Goal: Task Accomplishment & Management: Manage account settings

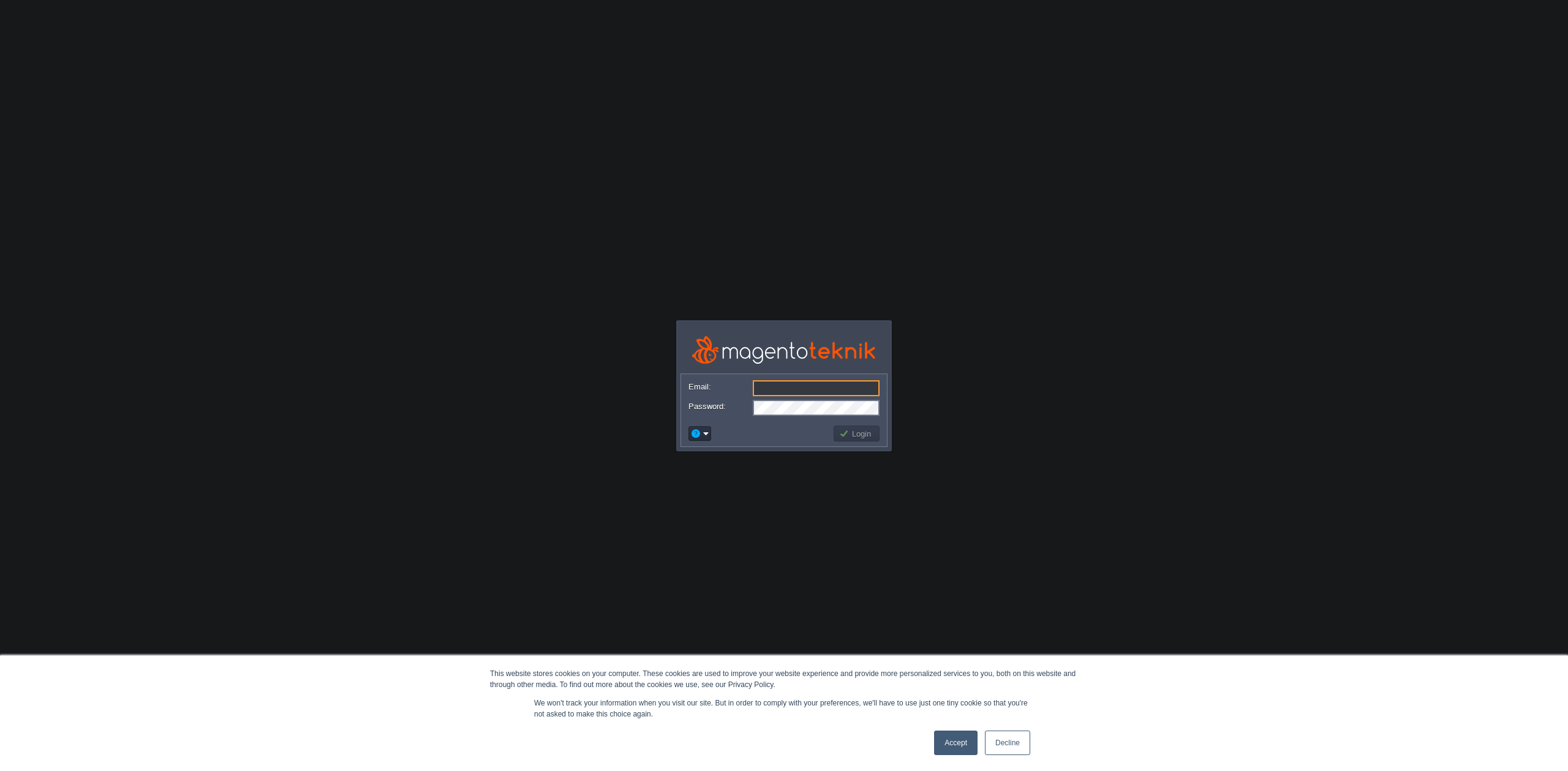
type input "[EMAIL_ADDRESS][DOMAIN_NAME]"
click at [961, 739] on link "Accept" at bounding box center [956, 743] width 44 height 25
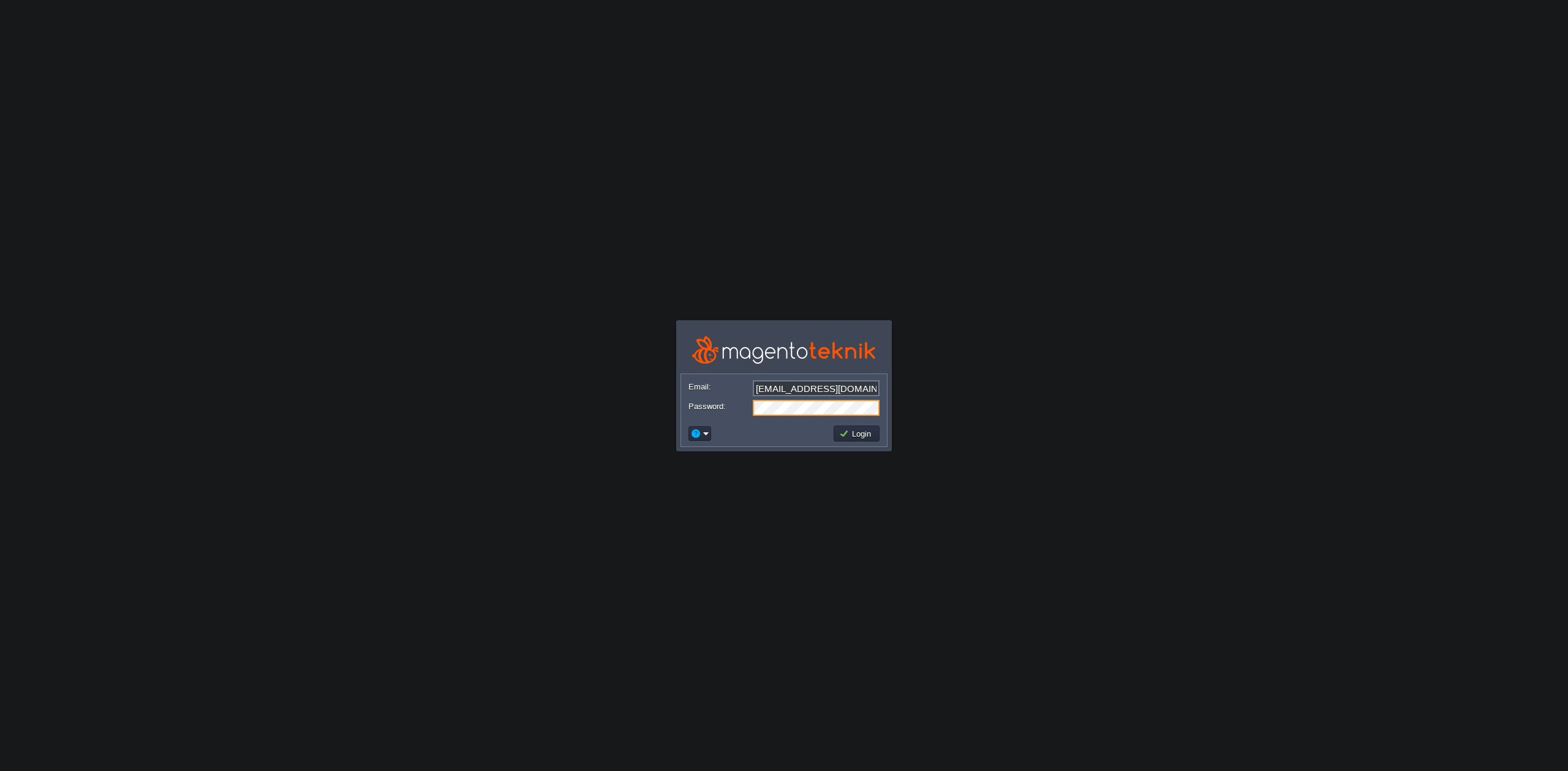
click at [805, 351] on img at bounding box center [784, 350] width 184 height 34
click at [863, 432] on button "Login" at bounding box center [857, 433] width 35 height 11
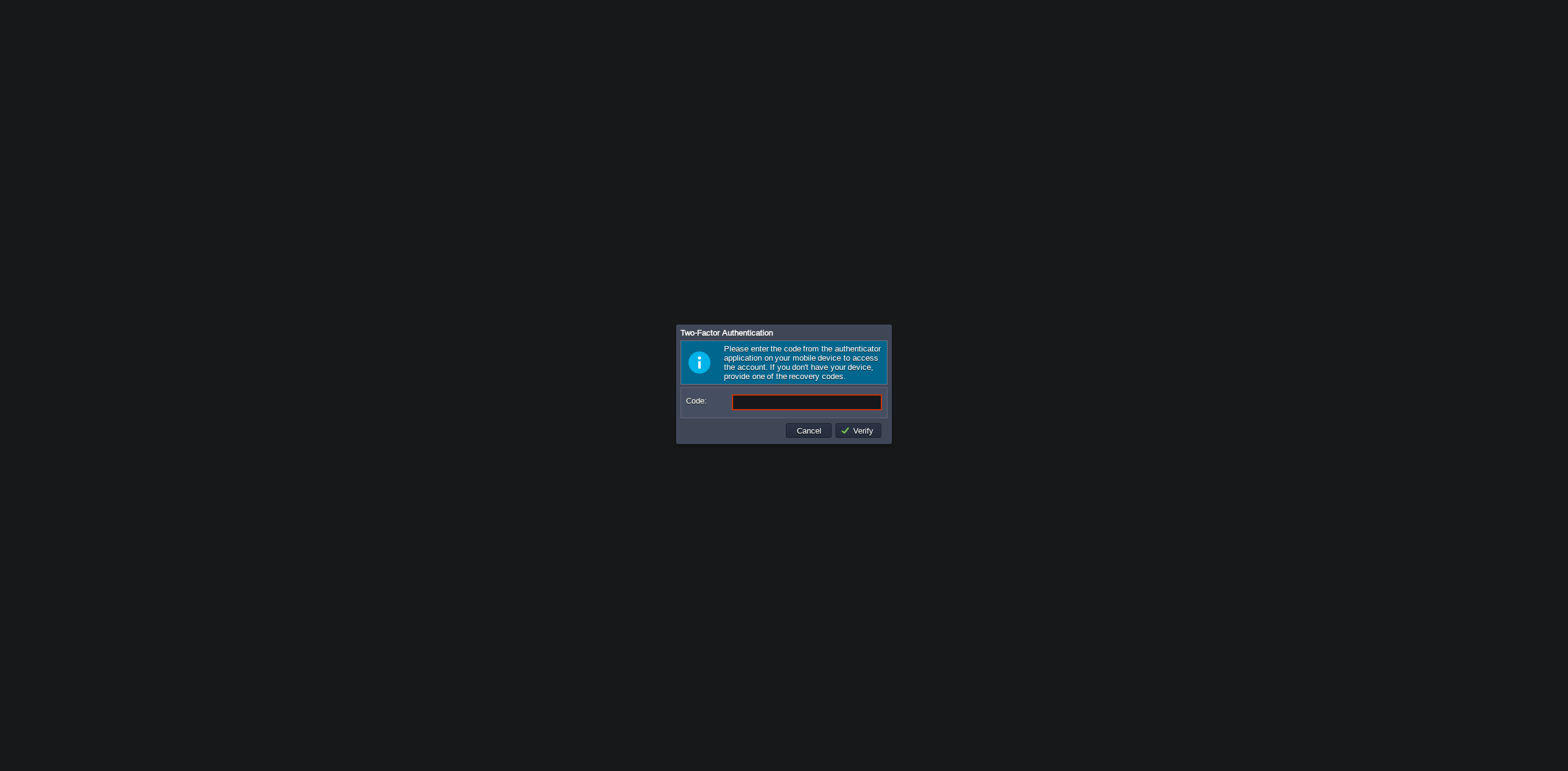
click at [821, 407] on input "Code:" at bounding box center [807, 402] width 150 height 16
paste input "463681"
type input "463681"
click at [850, 433] on button "Verify" at bounding box center [859, 430] width 37 height 11
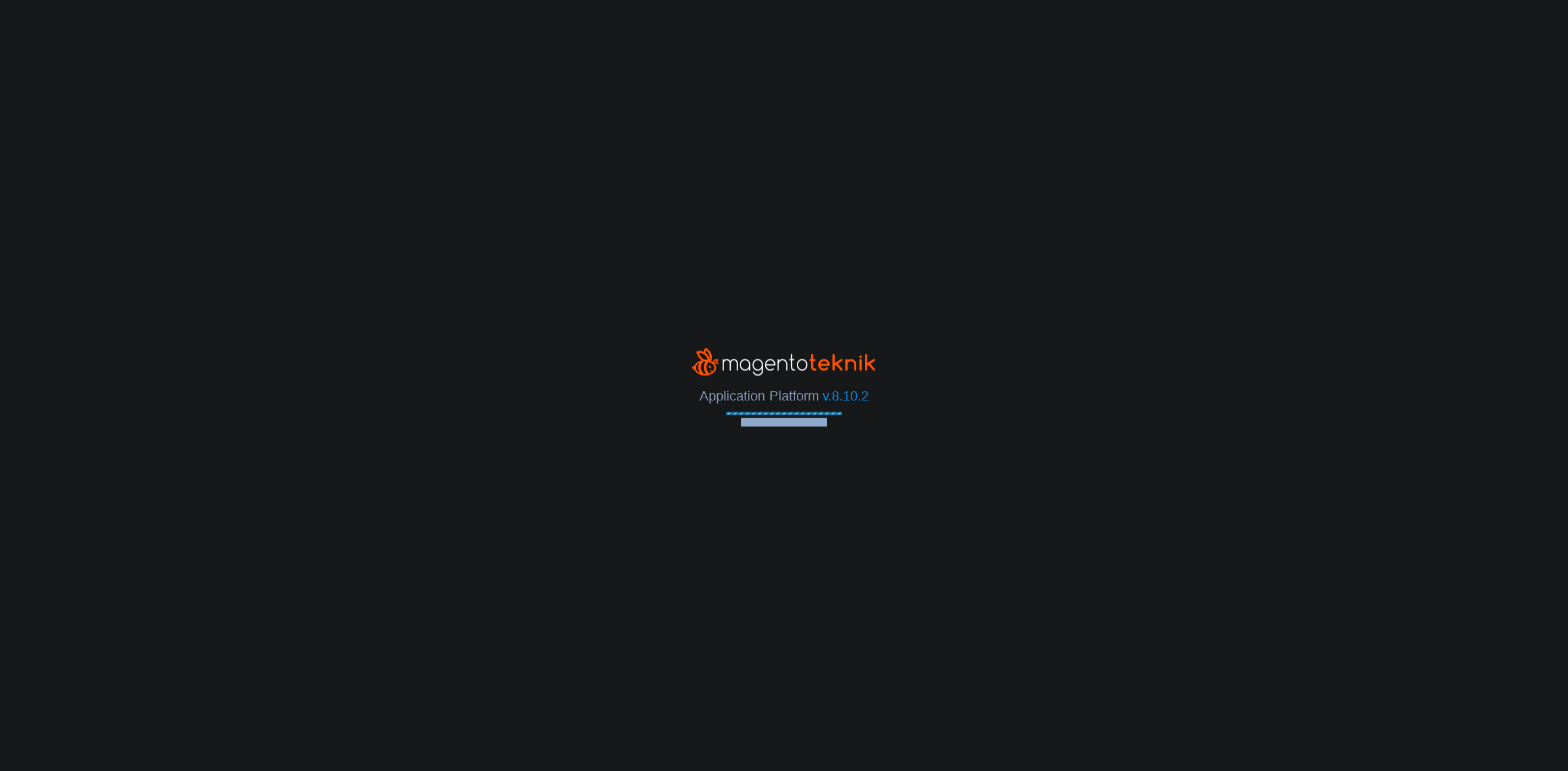
drag, startPoint x: 830, startPoint y: 423, endPoint x: 744, endPoint y: 426, distance: 86.1
click at [744, 426] on span "Connecting to the cloud..." at bounding box center [784, 421] width 116 height 8
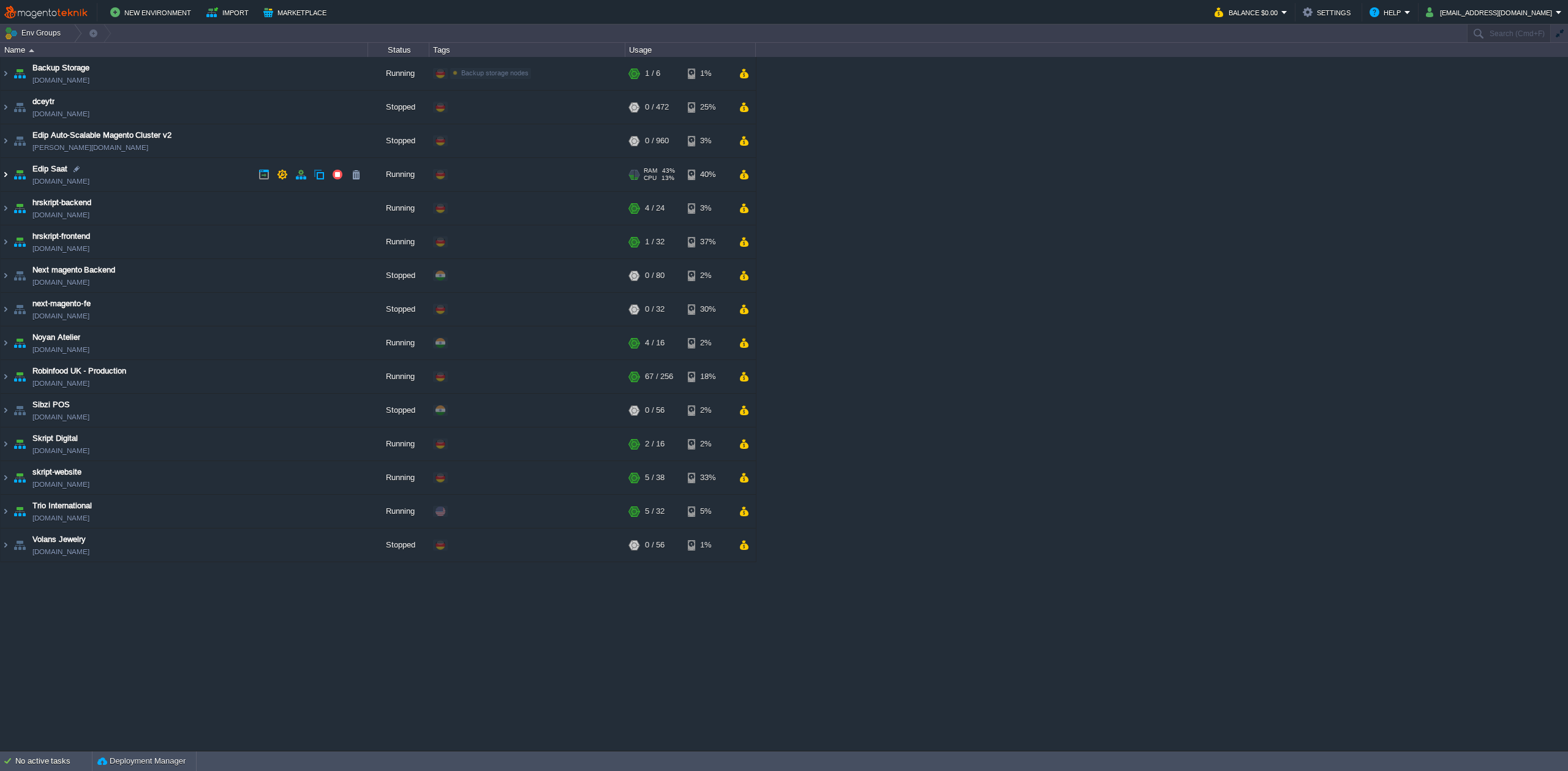
click at [9, 172] on img at bounding box center [5, 174] width 10 height 33
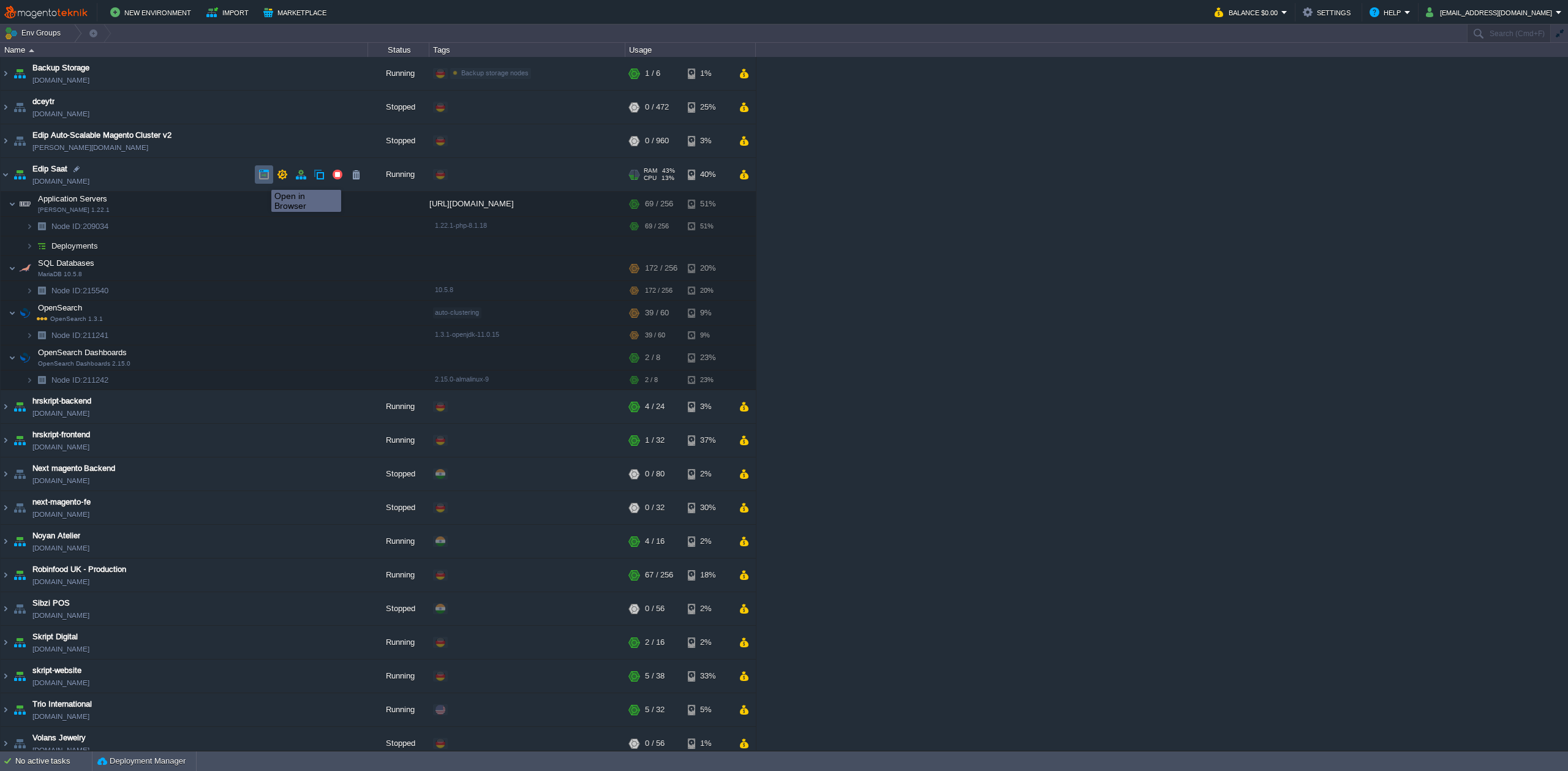
click at [262, 179] on button "button" at bounding box center [264, 175] width 11 height 11
click at [202, 206] on button "button" at bounding box center [203, 204] width 11 height 11
click at [300, 267] on td at bounding box center [295, 268] width 18 height 18
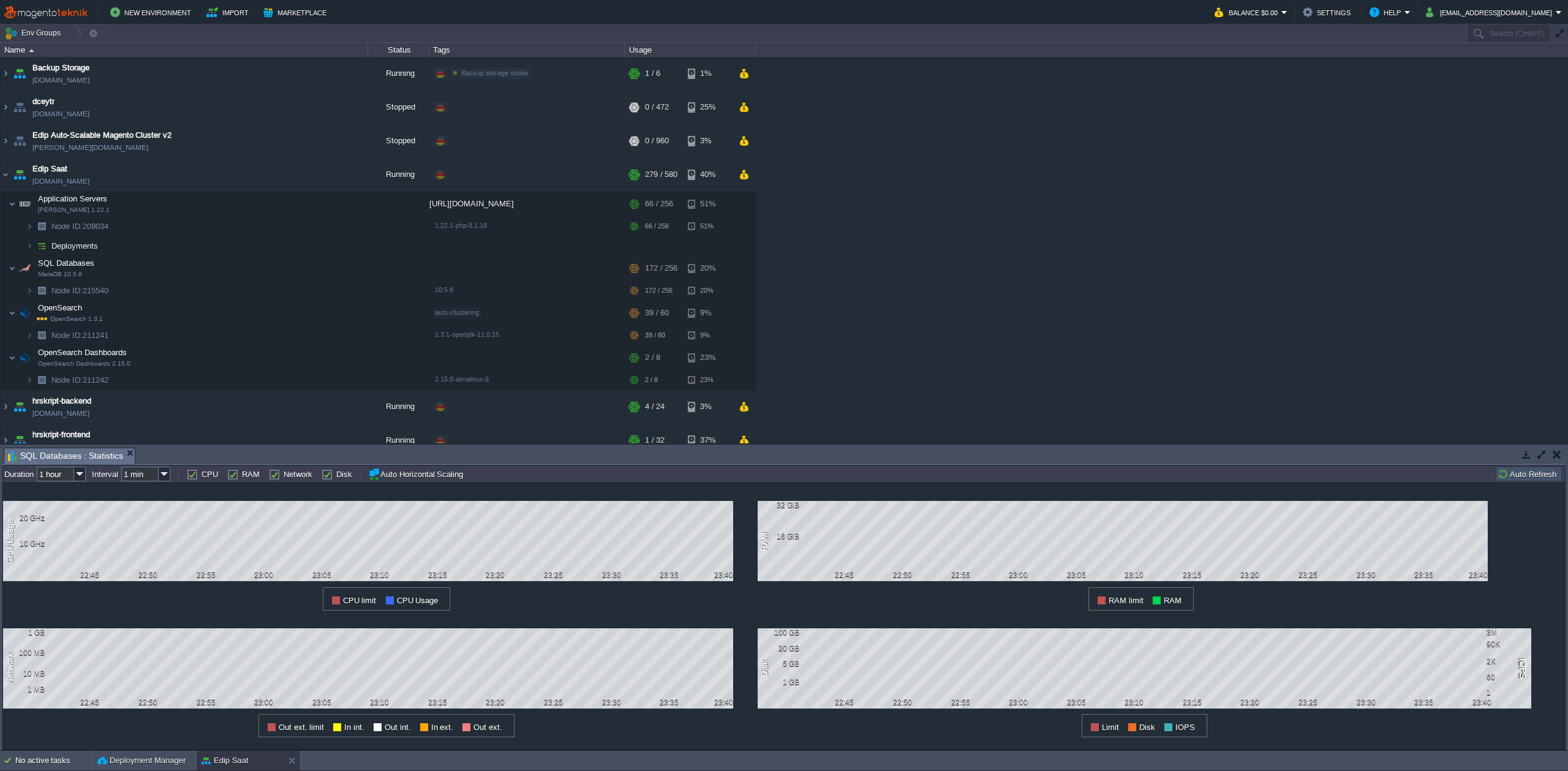
click at [72, 471] on input "1 hour" at bounding box center [55, 473] width 38 height 15
click at [59, 511] on div "6 hours" at bounding box center [61, 506] width 47 height 15
type input "6 hours"
type input "1 hour"
click at [1525, 9] on button "[EMAIL_ADDRESS][DOMAIN_NAME]" at bounding box center [1491, 11] width 130 height 15
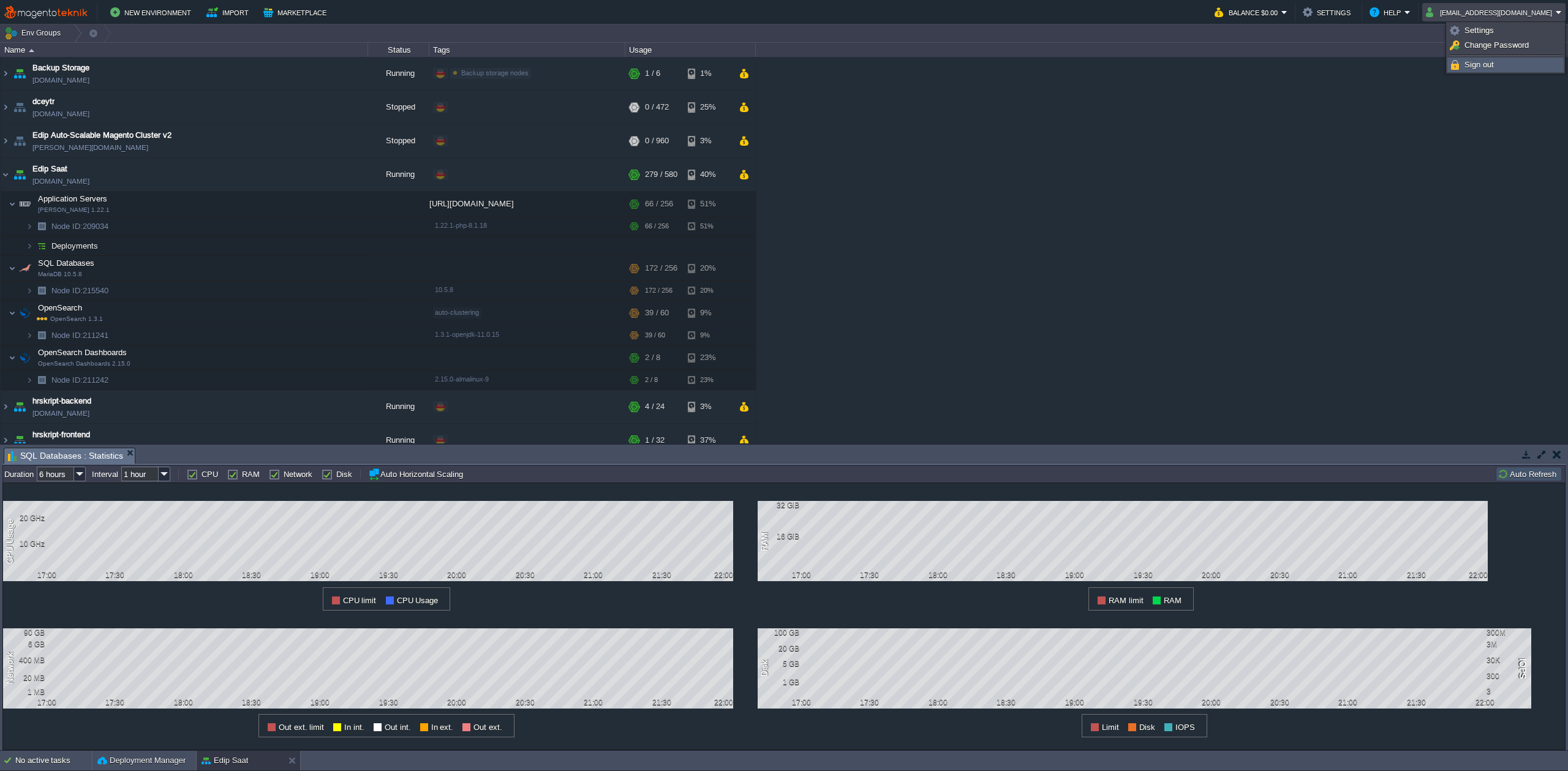
click at [1480, 67] on span "Sign out" at bounding box center [1479, 64] width 29 height 9
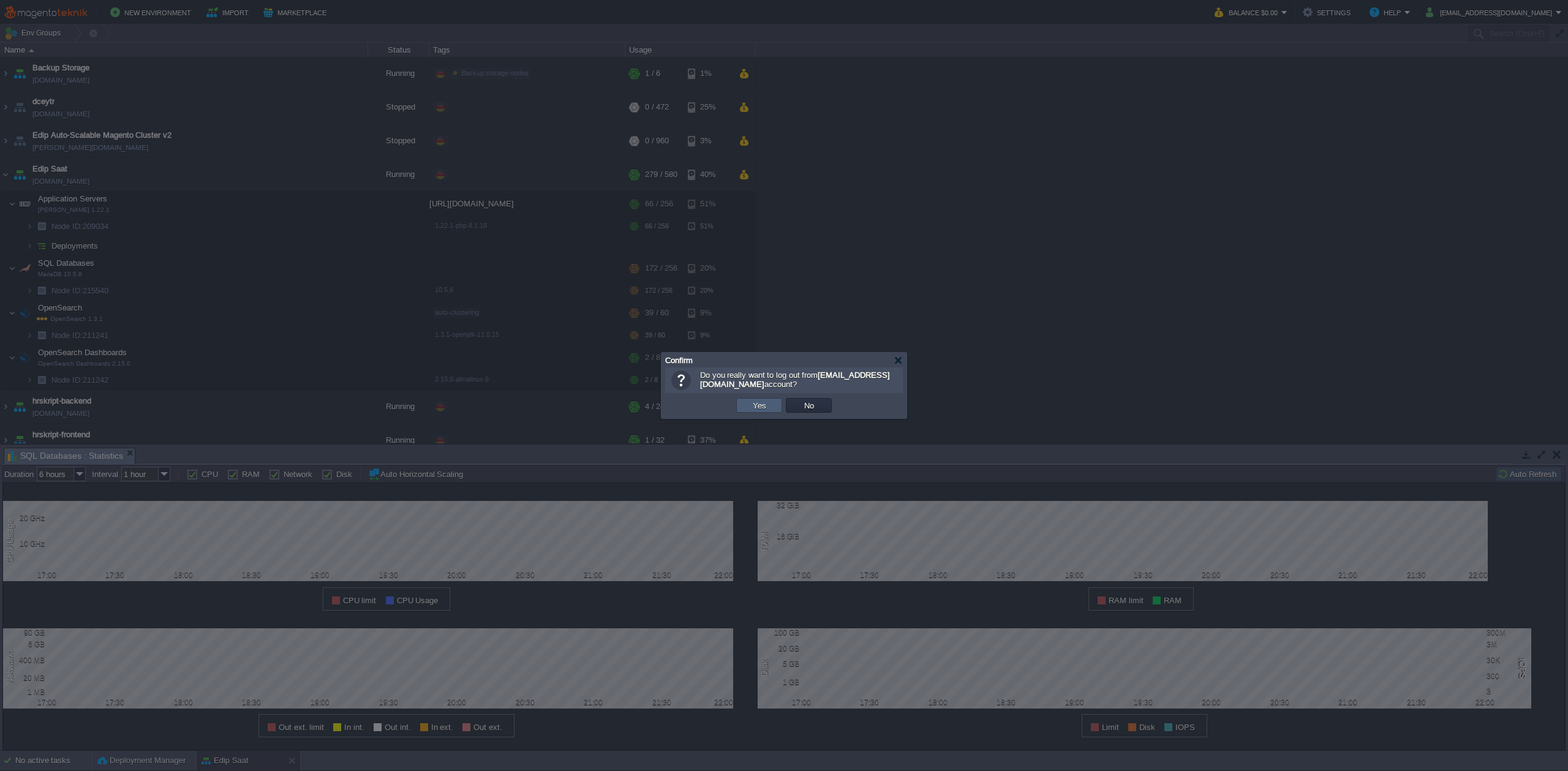
click at [769, 412] on td "Yes" at bounding box center [759, 405] width 46 height 15
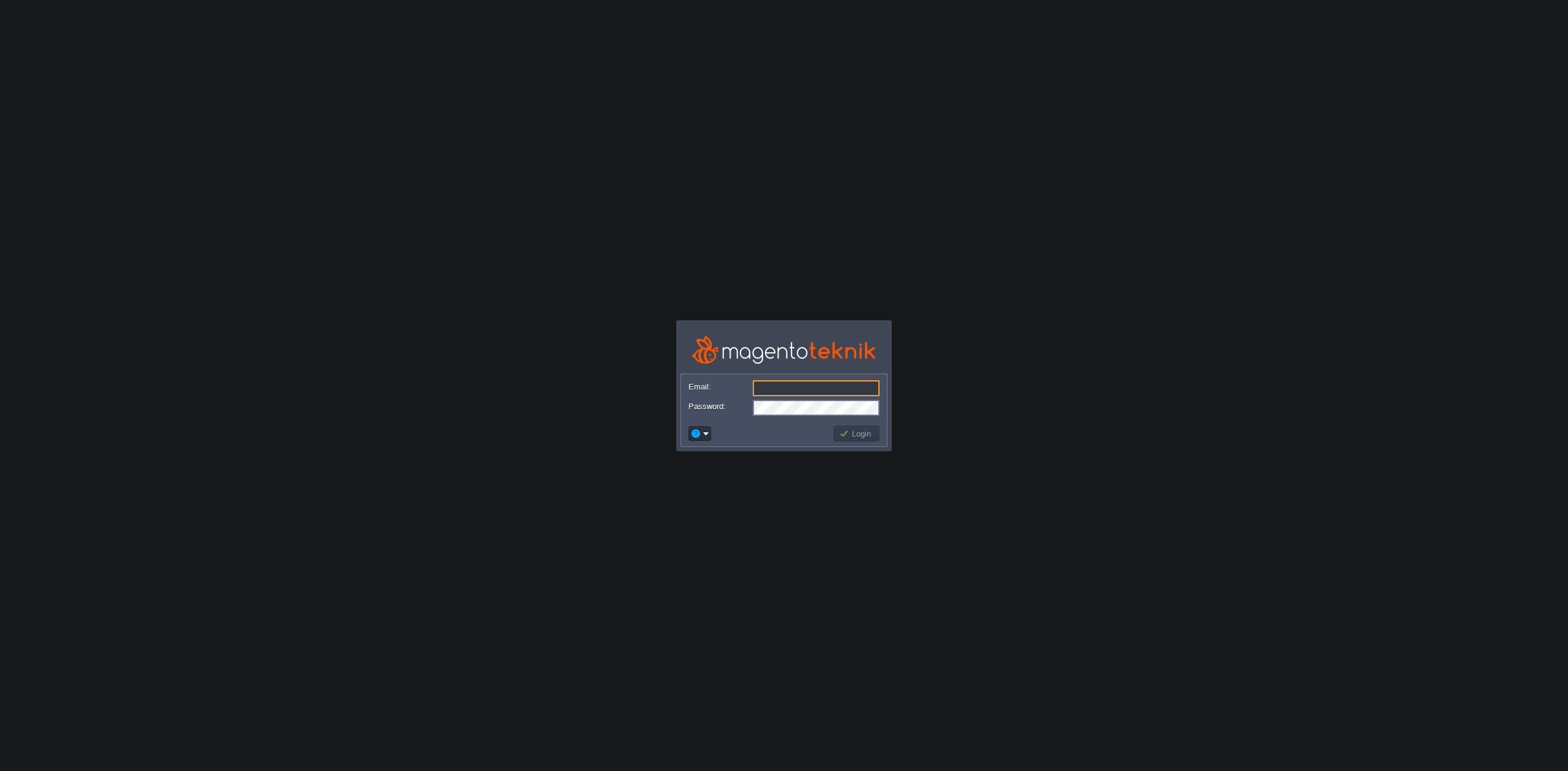
type input "[EMAIL_ADDRESS][DOMAIN_NAME]"
click at [848, 431] on button "Login" at bounding box center [857, 433] width 35 height 11
click at [868, 436] on button "Login" at bounding box center [857, 433] width 35 height 11
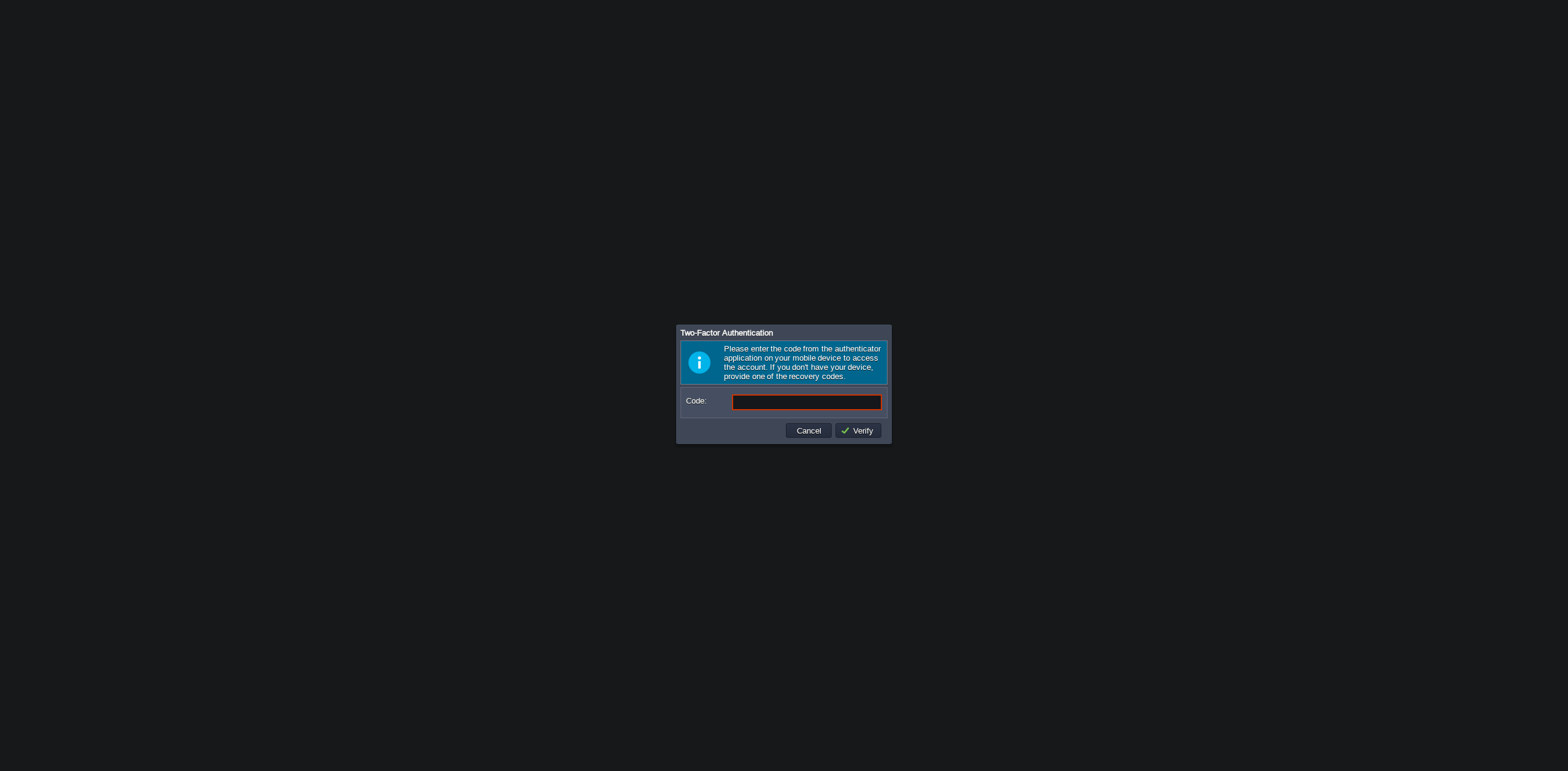
drag, startPoint x: 847, startPoint y: 382, endPoint x: 777, endPoint y: 371, distance: 70.9
click at [777, 371] on div "Please enter the code from the authenticator application on your mobile device …" at bounding box center [784, 363] width 207 height 44
click at [843, 407] on input "Code:" at bounding box center [807, 402] width 150 height 16
paste input "490824"
type input "490824"
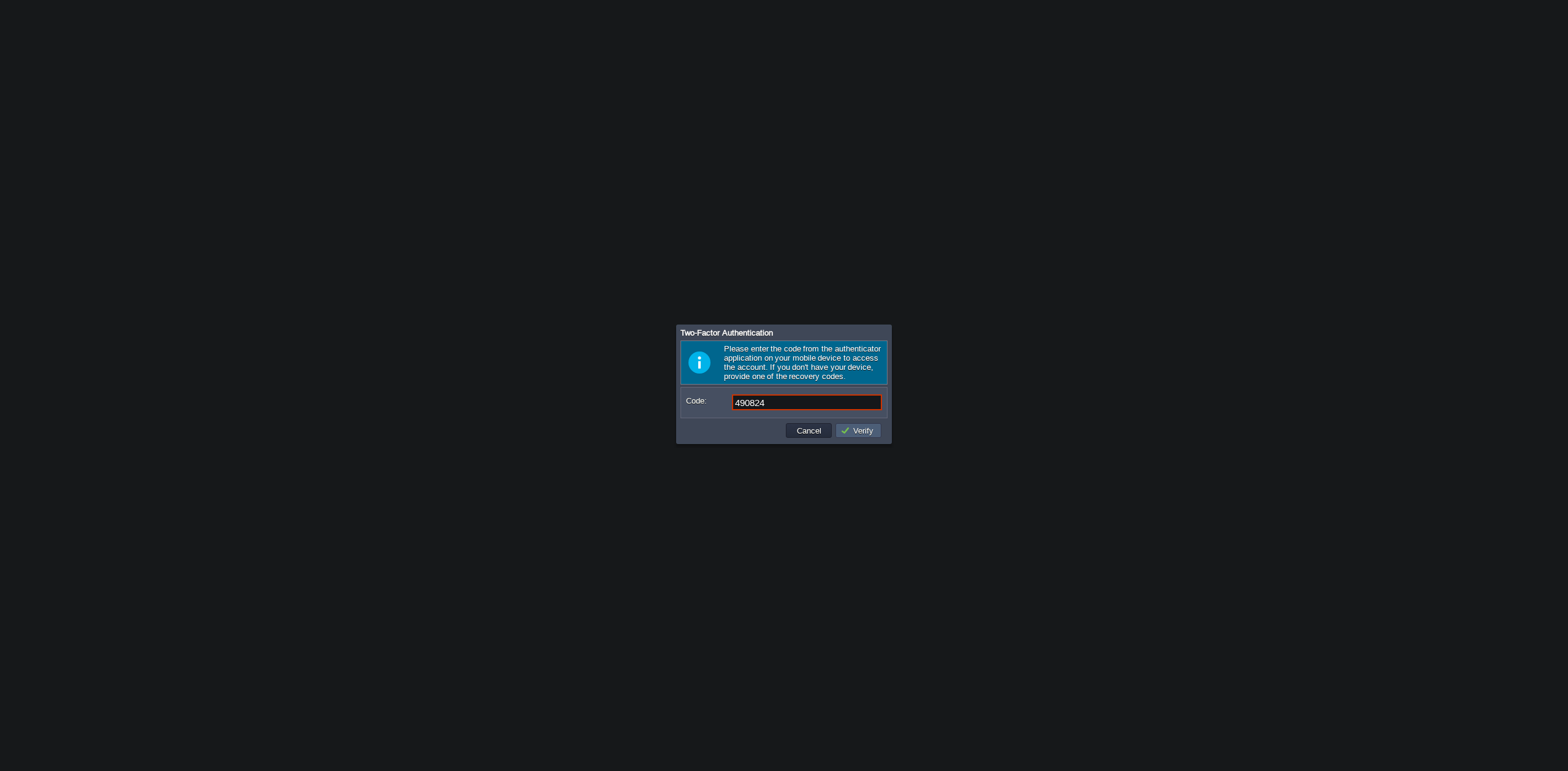
click at [859, 428] on button "Verify" at bounding box center [859, 430] width 37 height 11
click at [785, 405] on input "Code:" at bounding box center [807, 402] width 150 height 16
paste input "490824"
type input "490824"
click at [810, 409] on input "490824" at bounding box center [807, 402] width 150 height 16
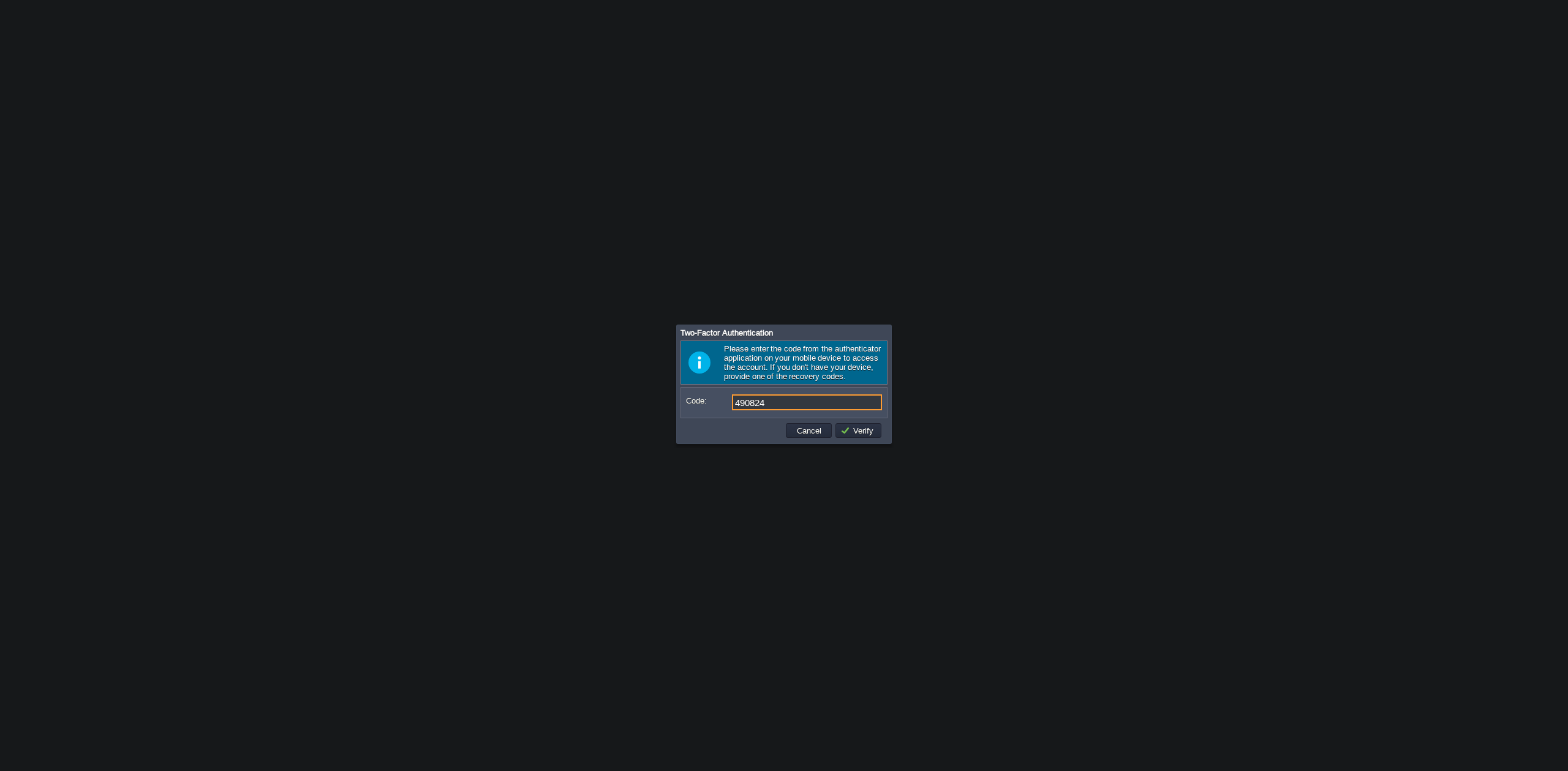
click at [810, 409] on input "490824" at bounding box center [807, 402] width 150 height 16
click at [895, 393] on body "Application Platform v.8.10.2 Verifying code... This field is required Email: […" at bounding box center [784, 385] width 1568 height 771
click at [856, 405] on input "Code:" at bounding box center [807, 402] width 150 height 16
paste input "168914"
type input "168914"
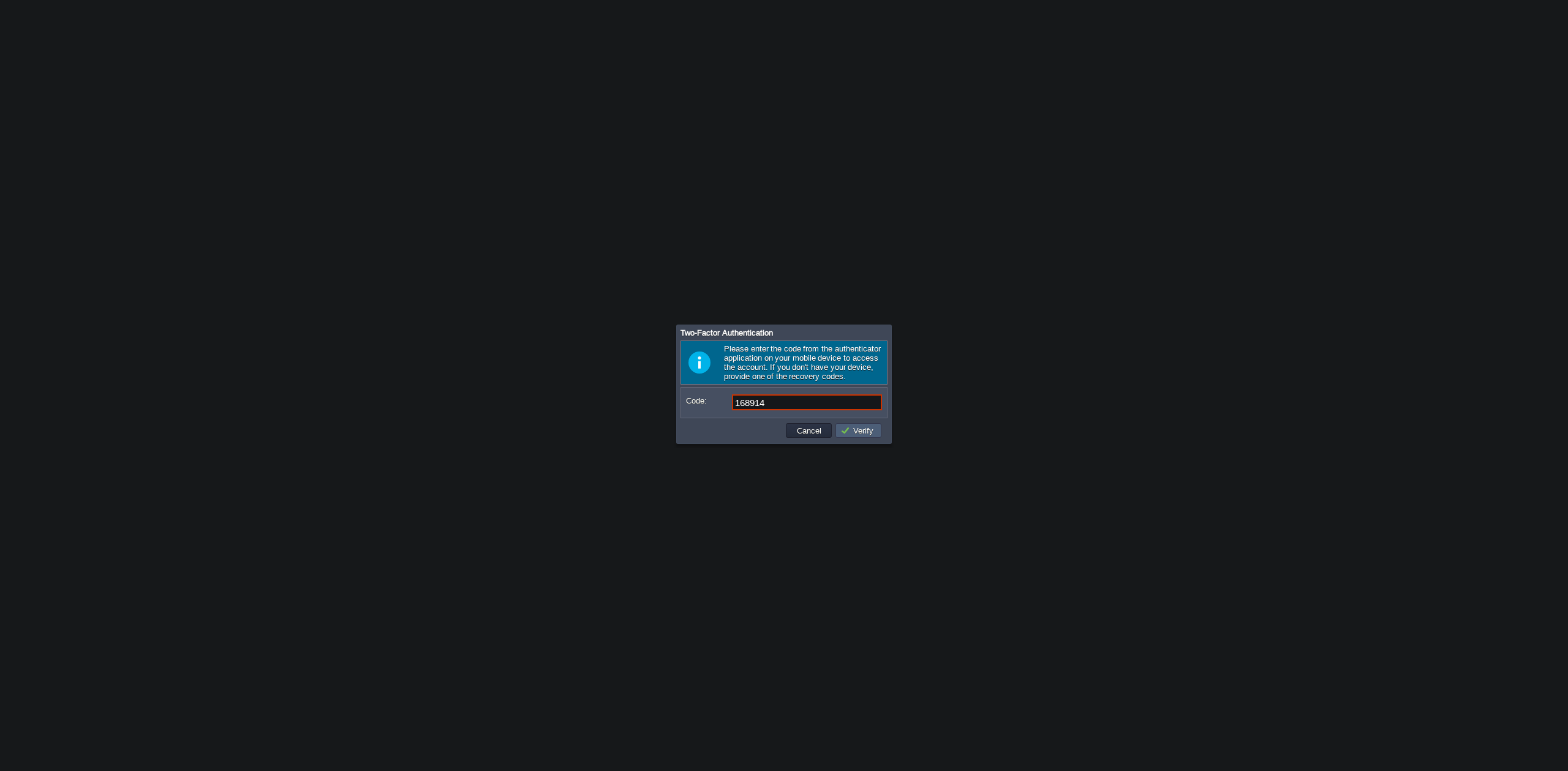
click at [875, 435] on button "Verify" at bounding box center [859, 430] width 37 height 11
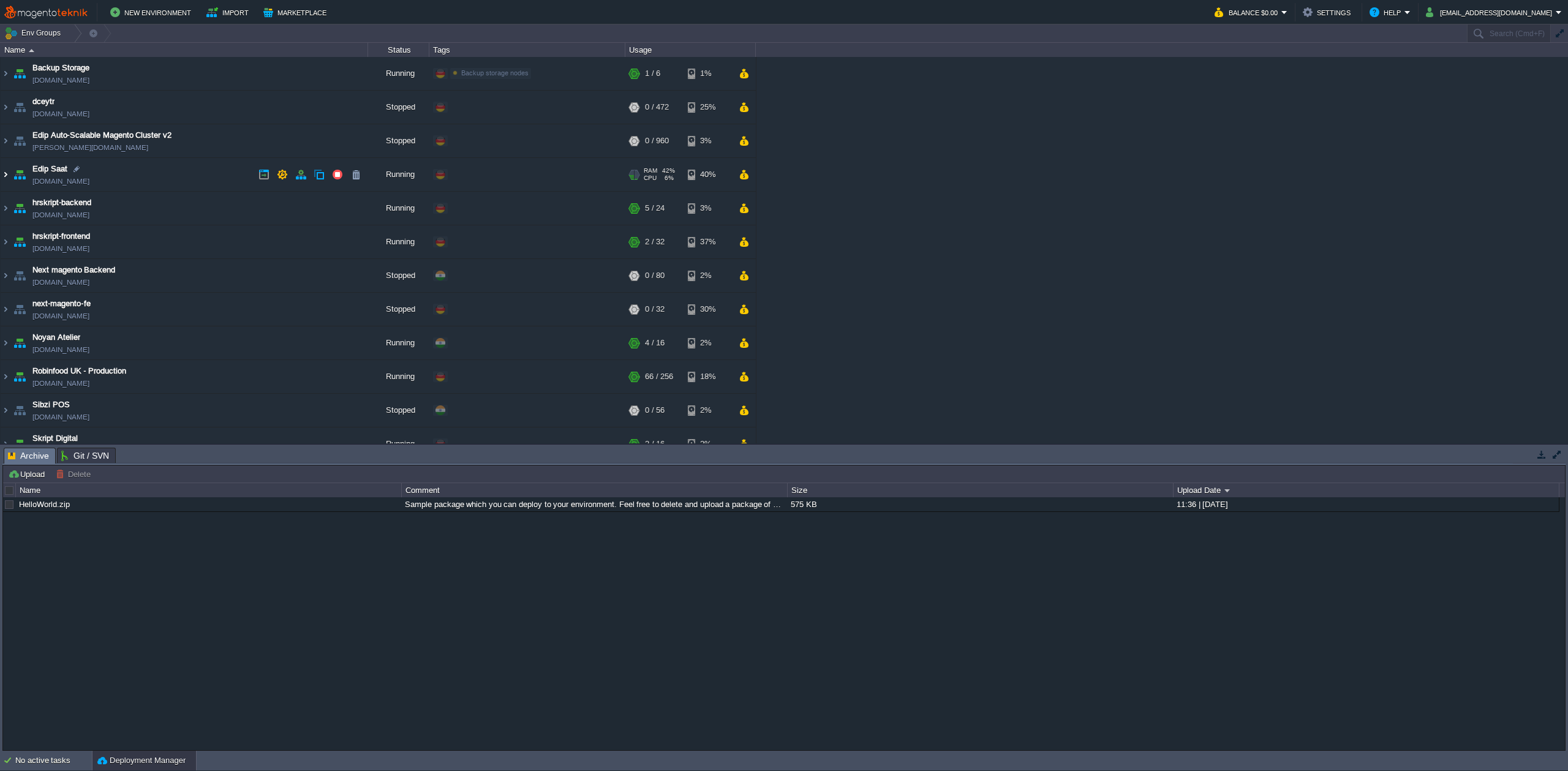
click at [2, 175] on img at bounding box center [5, 174] width 10 height 33
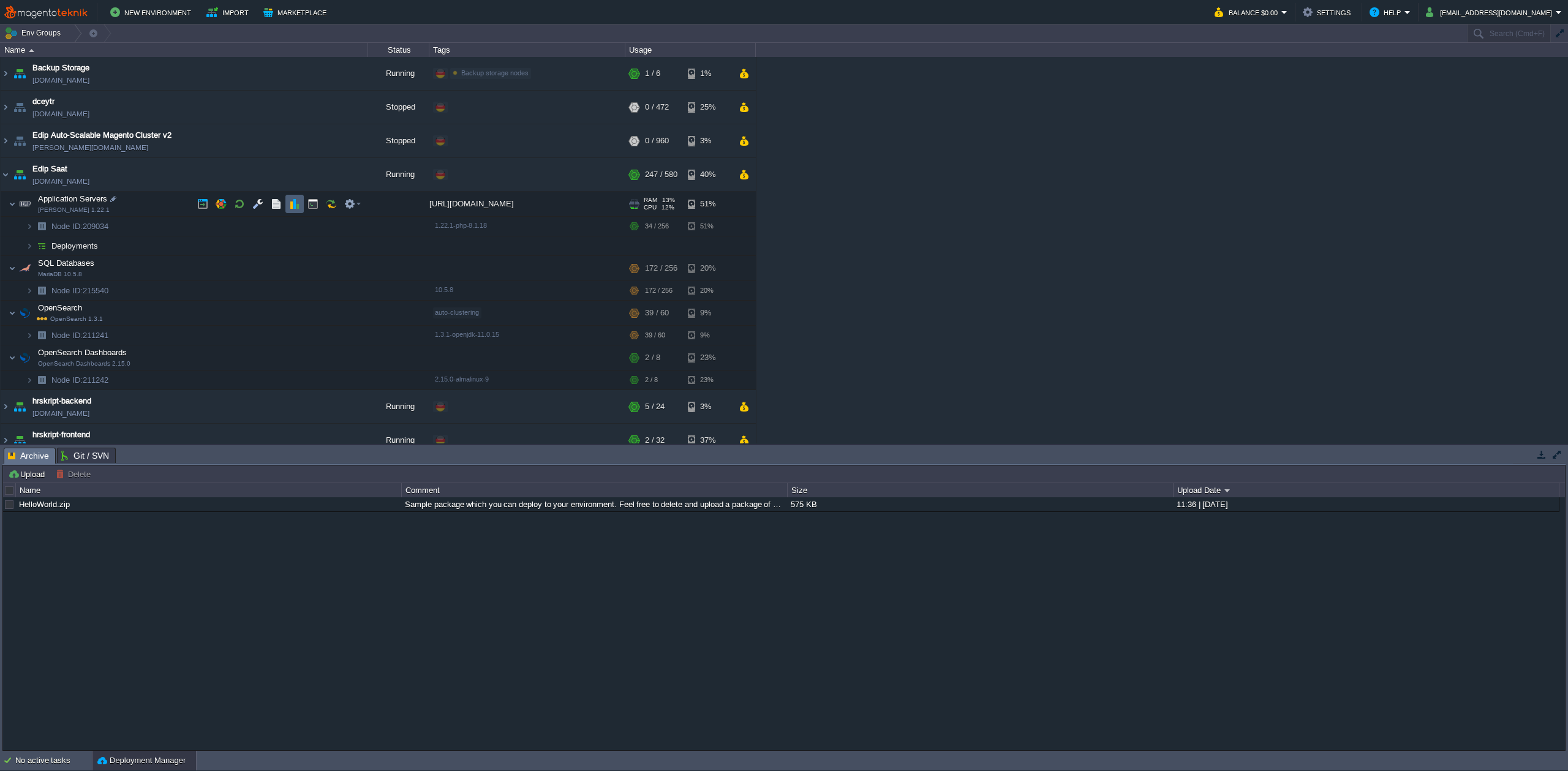
click at [288, 205] on td at bounding box center [295, 204] width 18 height 18
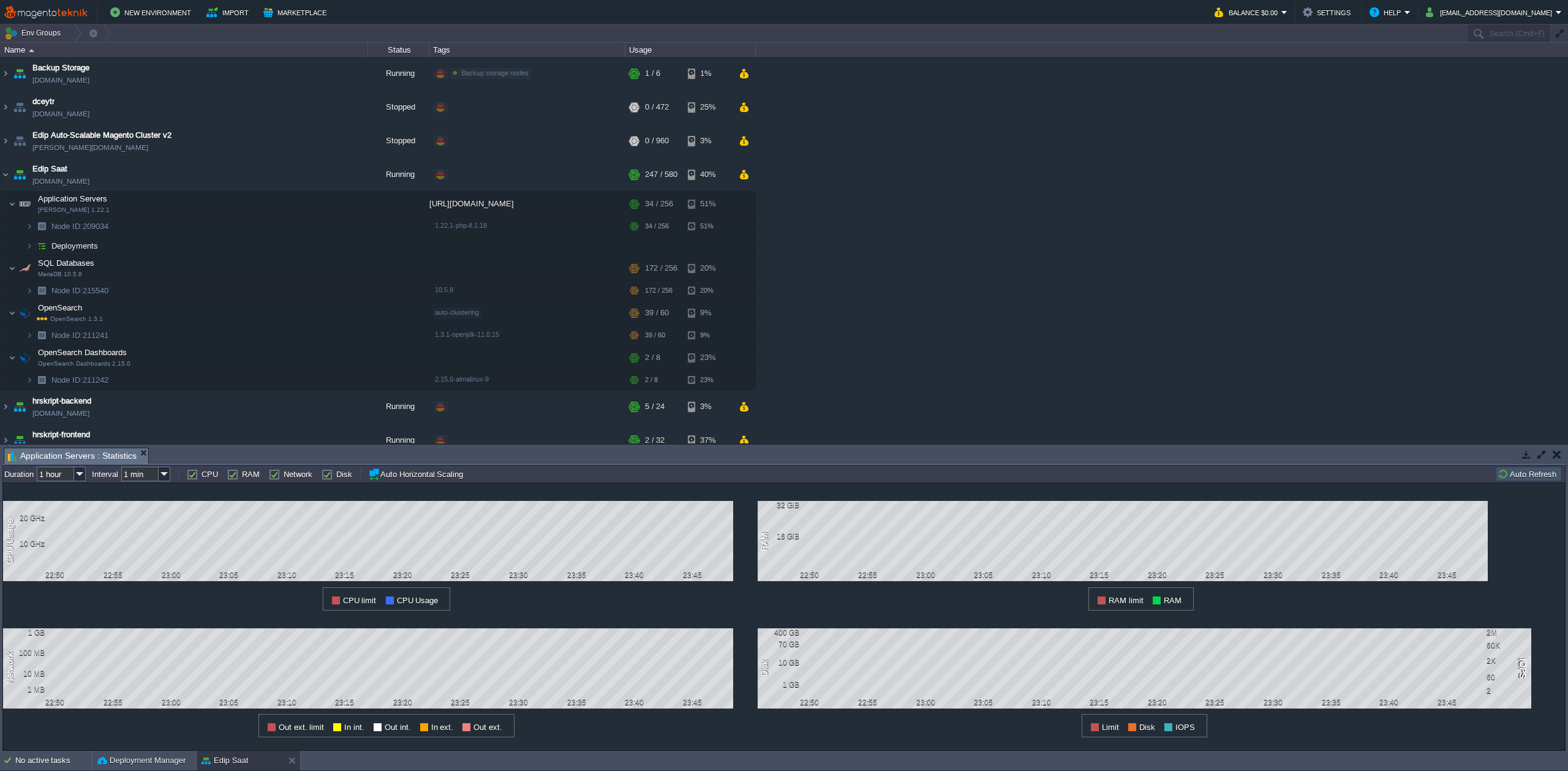
click at [71, 477] on input "1 hour" at bounding box center [55, 473] width 38 height 15
click at [63, 503] on div "6 hours" at bounding box center [61, 506] width 47 height 15
type input "6 hours"
type input "1 hour"
click at [77, 477] on img at bounding box center [80, 473] width 11 height 15
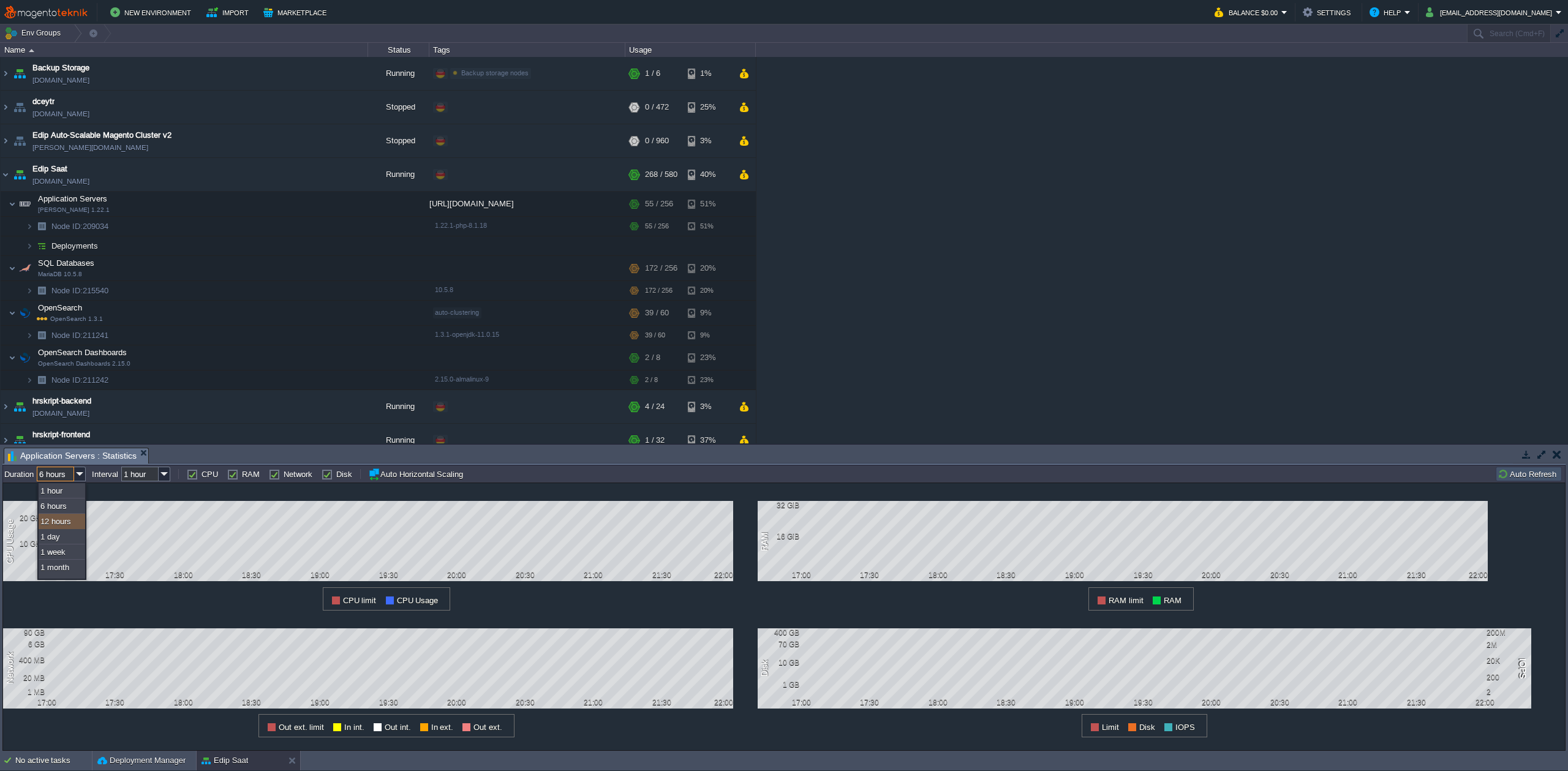
click at [67, 516] on div "12 hours" at bounding box center [61, 521] width 47 height 15
type input "12 hours"
click at [296, 270] on button "button" at bounding box center [295, 268] width 11 height 11
click at [84, 477] on img at bounding box center [80, 473] width 11 height 15
click at [62, 524] on div "12 hours" at bounding box center [61, 521] width 47 height 15
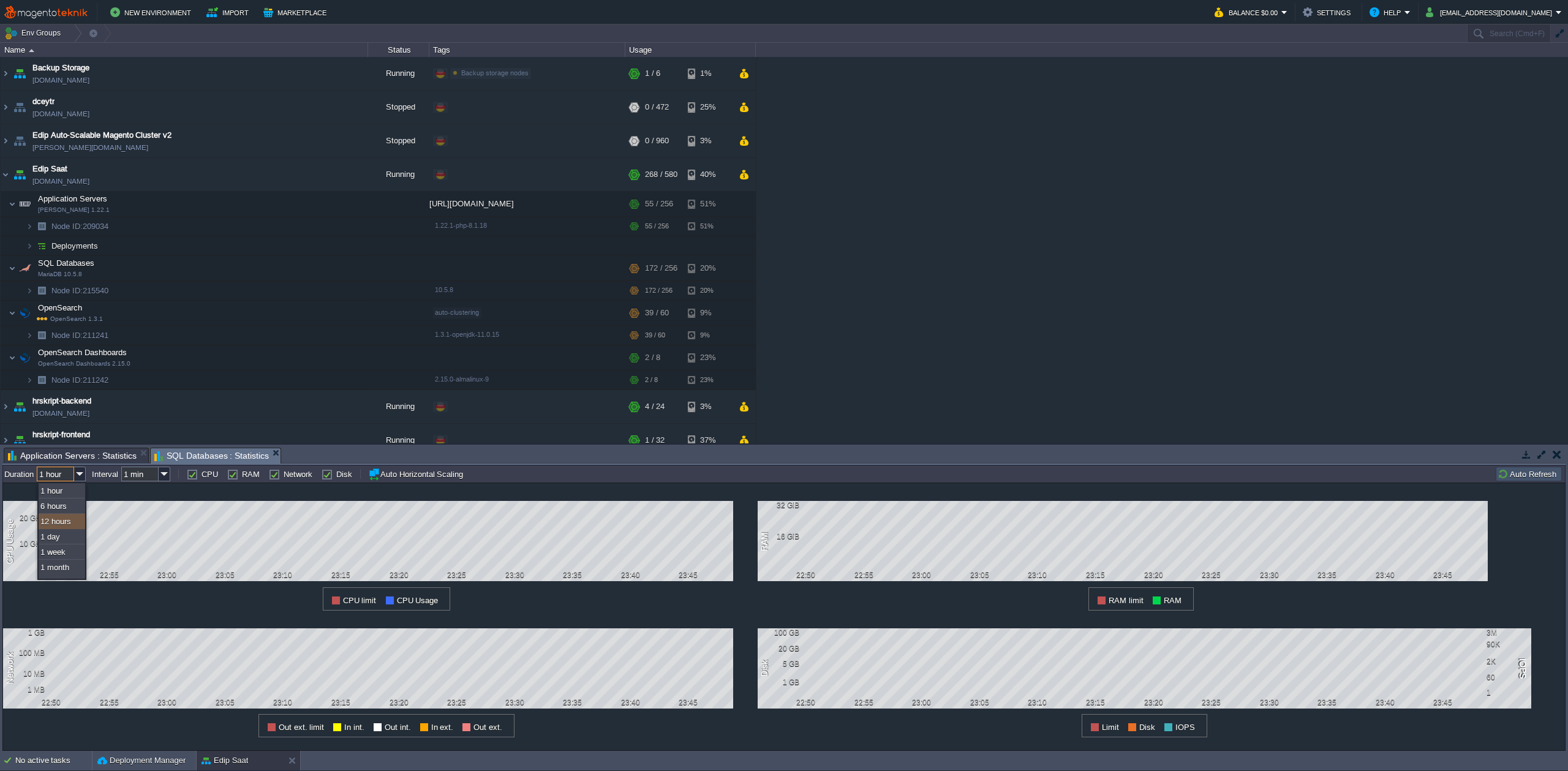
type input "12 hours"
type input "1 hour"
click at [293, 319] on button "button" at bounding box center [295, 312] width 11 height 11
click at [80, 472] on img at bounding box center [80, 473] width 11 height 15
click at [61, 520] on div "12 hours" at bounding box center [61, 521] width 47 height 15
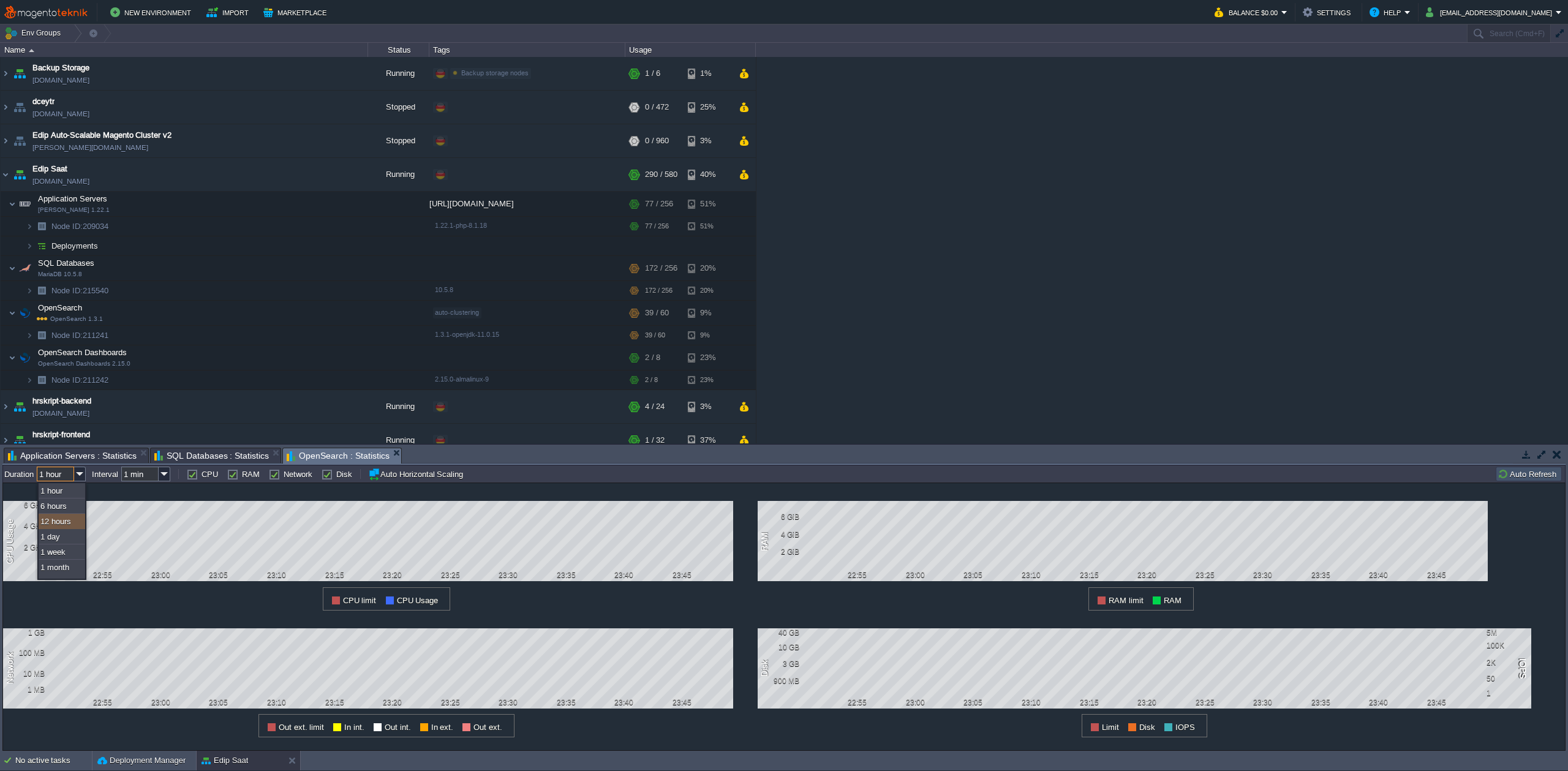
type input "12 hours"
type input "1 hour"
click at [76, 475] on img at bounding box center [80, 473] width 11 height 15
click at [63, 488] on div "1 hour" at bounding box center [61, 491] width 47 height 15
type input "1 hour"
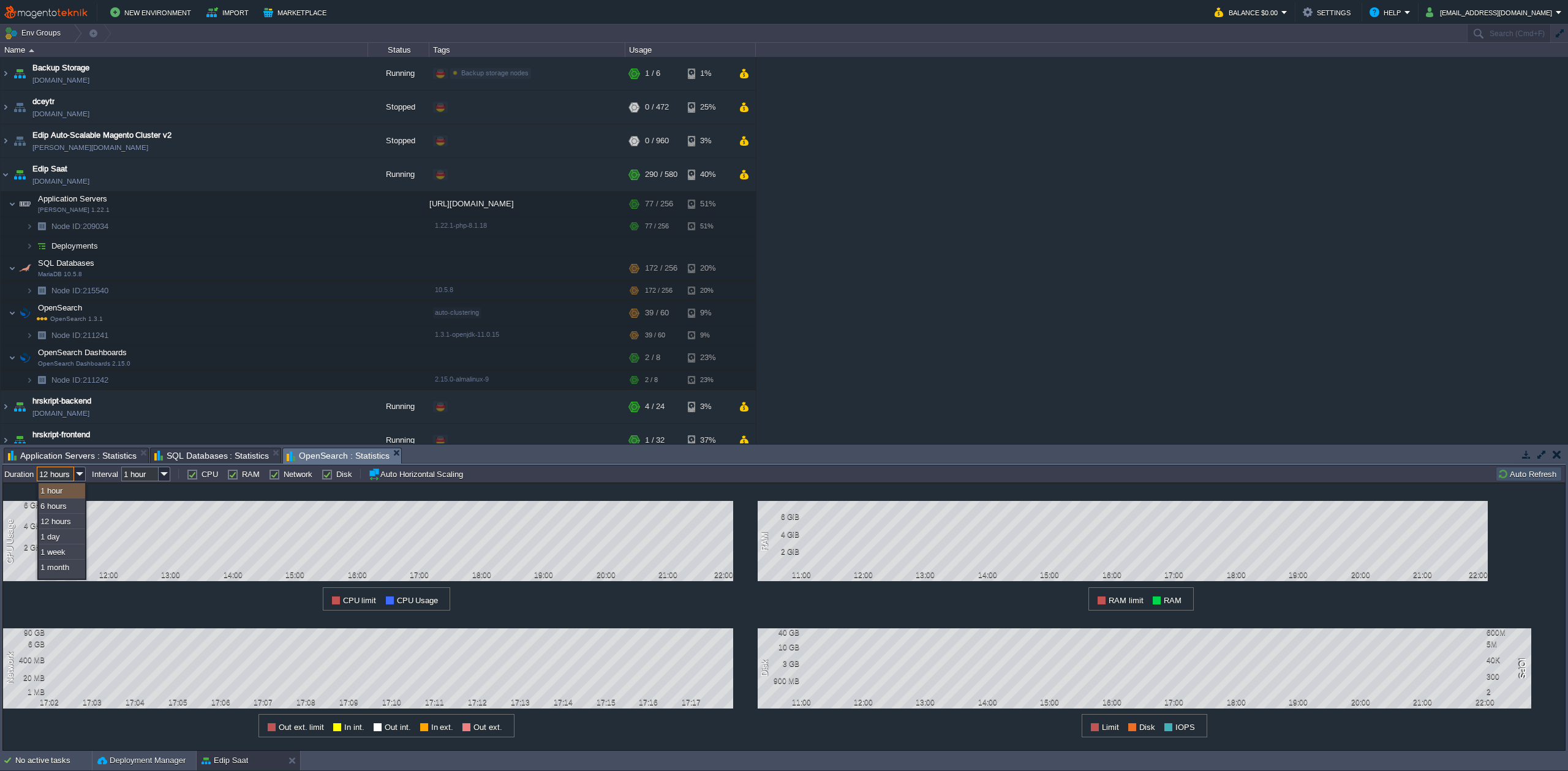
type input "1 min"
click at [72, 466] on div "all Duration 1 hour Interval 1 min CPU RAM Network Disk Auto Horizontal Scaling…" at bounding box center [784, 473] width 1563 height 18
click at [78, 475] on img at bounding box center [80, 473] width 11 height 15
click at [67, 524] on div "12 hours" at bounding box center [61, 521] width 47 height 15
type input "12 hours"
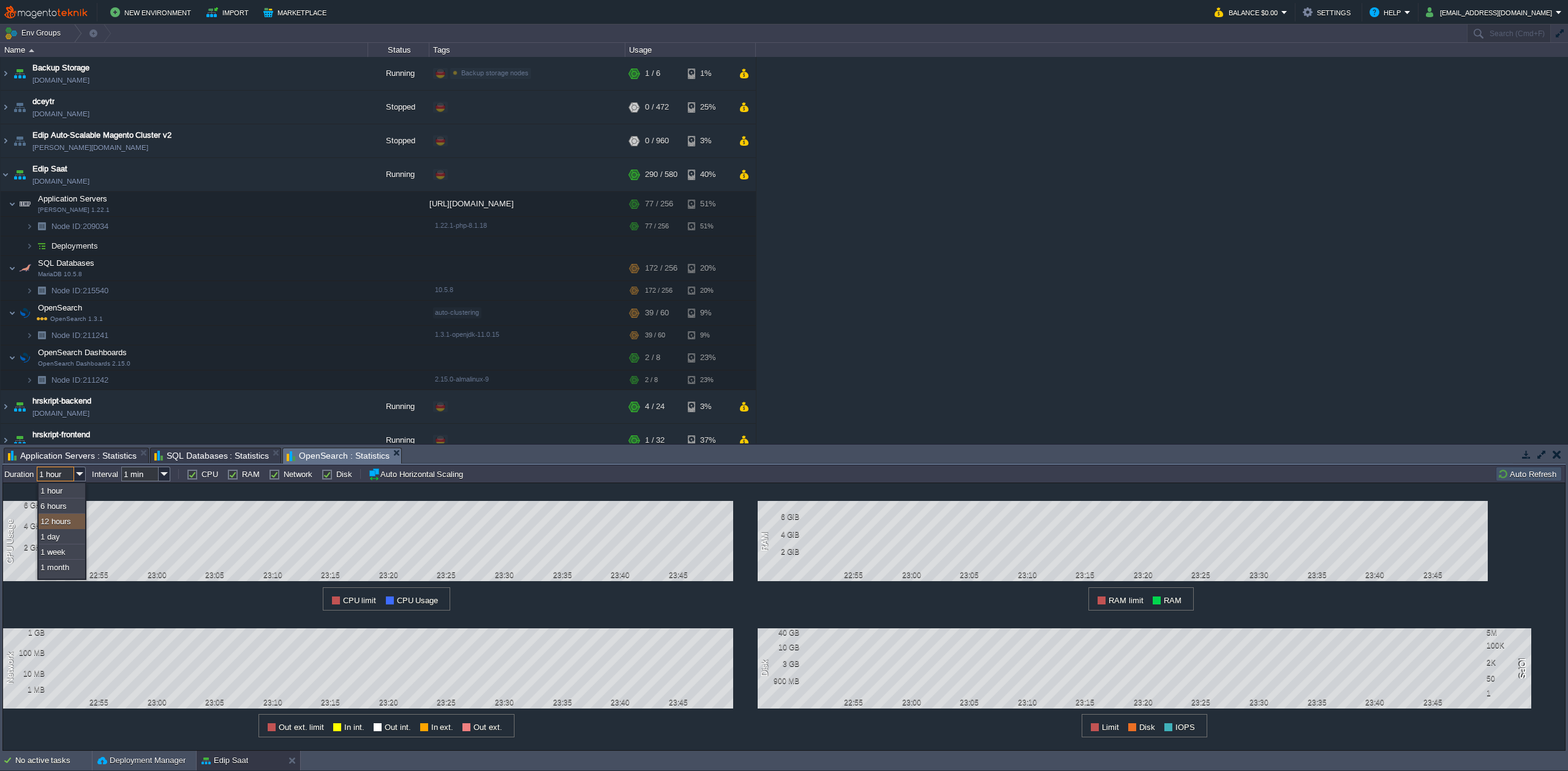
type input "1 hour"
click at [100, 473] on label "Interval" at bounding box center [105, 474] width 26 height 9
click at [158, 472] on input "1 hour" at bounding box center [139, 473] width 38 height 15
click at [165, 474] on img at bounding box center [164, 473] width 11 height 15
click at [166, 473] on img at bounding box center [164, 473] width 11 height 15
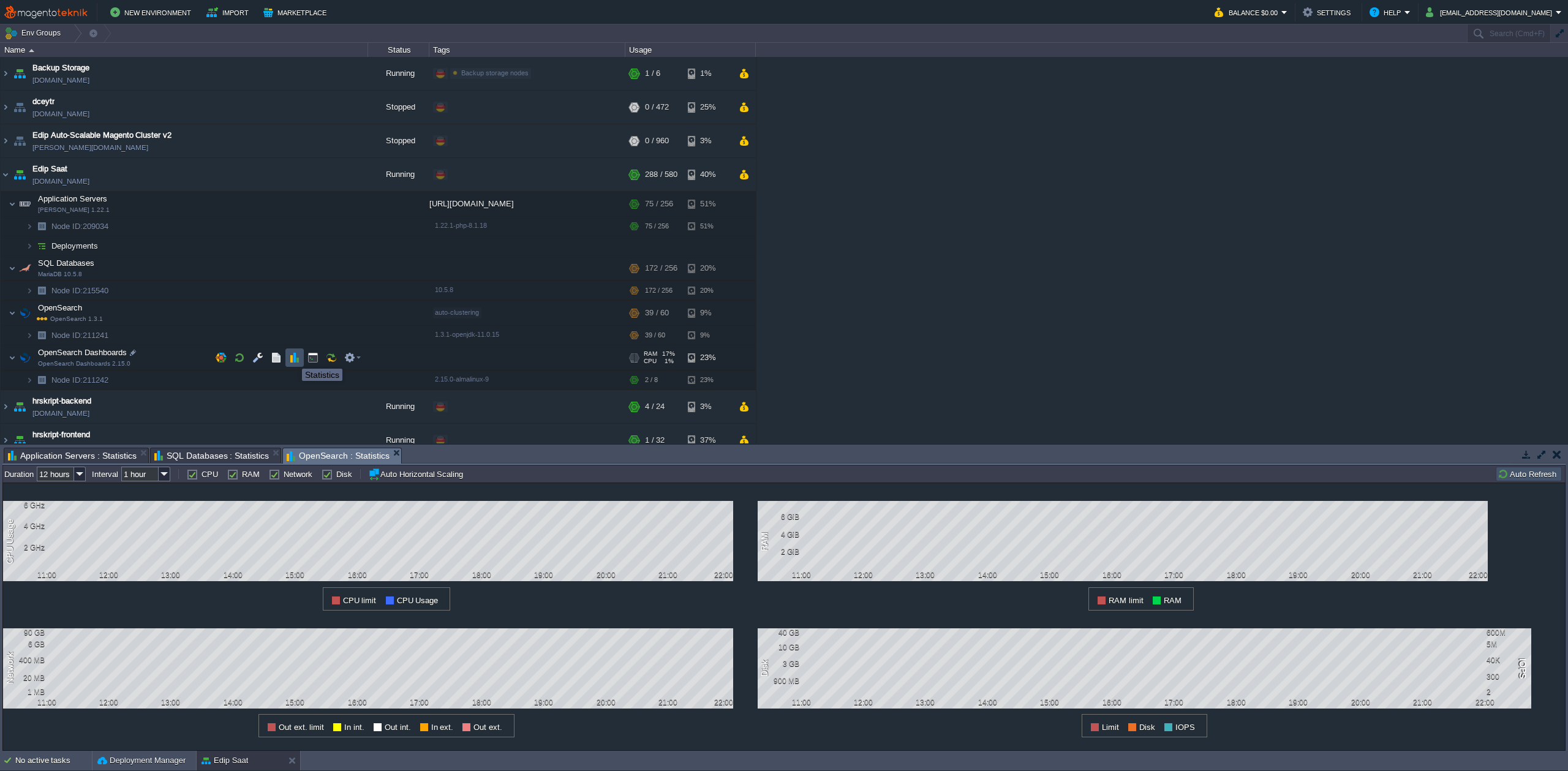
click at [293, 358] on button "button" at bounding box center [295, 358] width 11 height 11
click at [77, 481] on img at bounding box center [80, 473] width 11 height 15
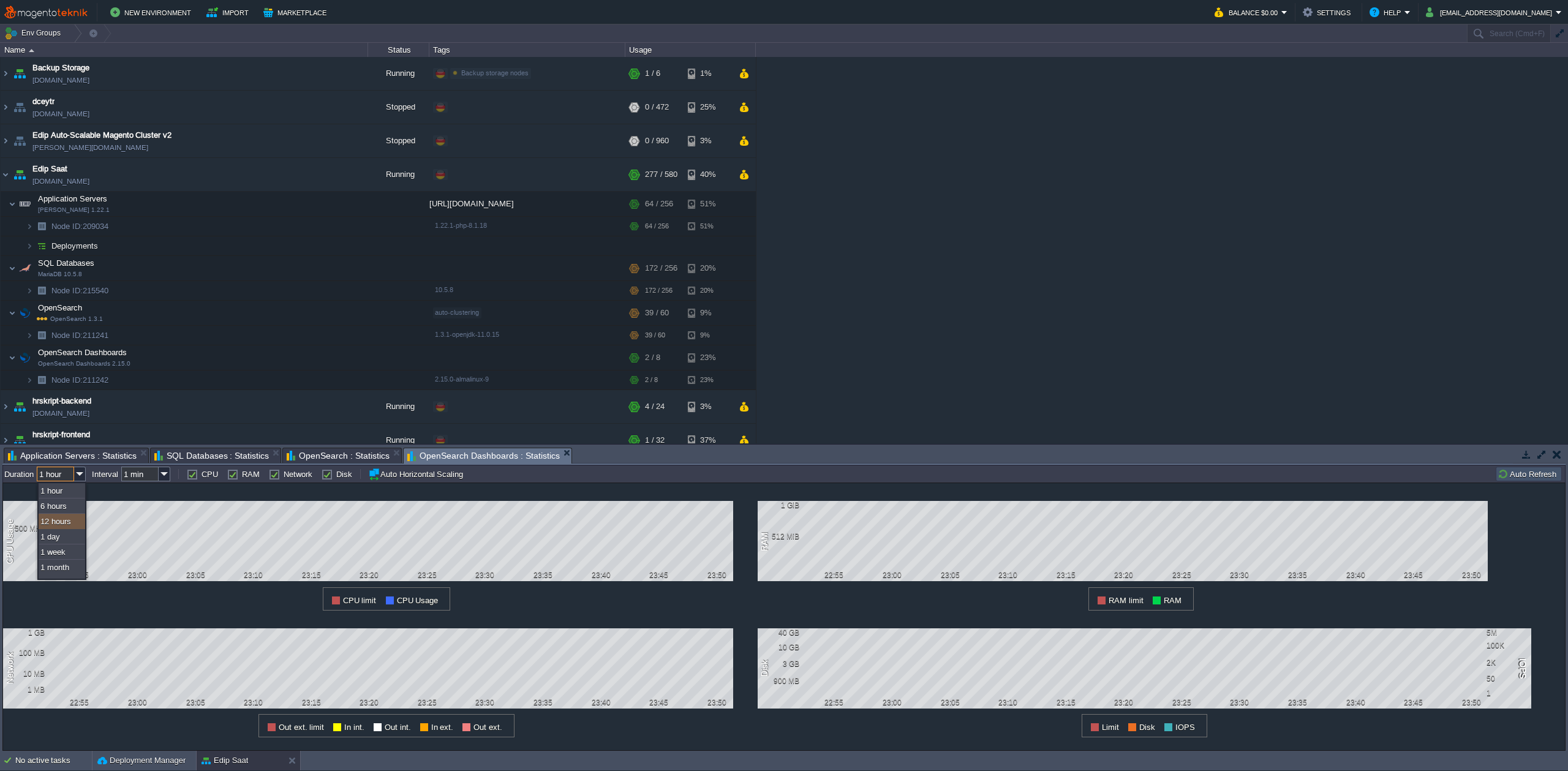
click at [66, 524] on div "12 hours" at bounding box center [61, 521] width 47 height 15
type input "12 hours"
type input "1 hour"
click at [334, 454] on span "OpenSearch : Statistics" at bounding box center [338, 455] width 103 height 15
click at [208, 456] on span "SQL Databases : Statistics" at bounding box center [212, 455] width 115 height 15
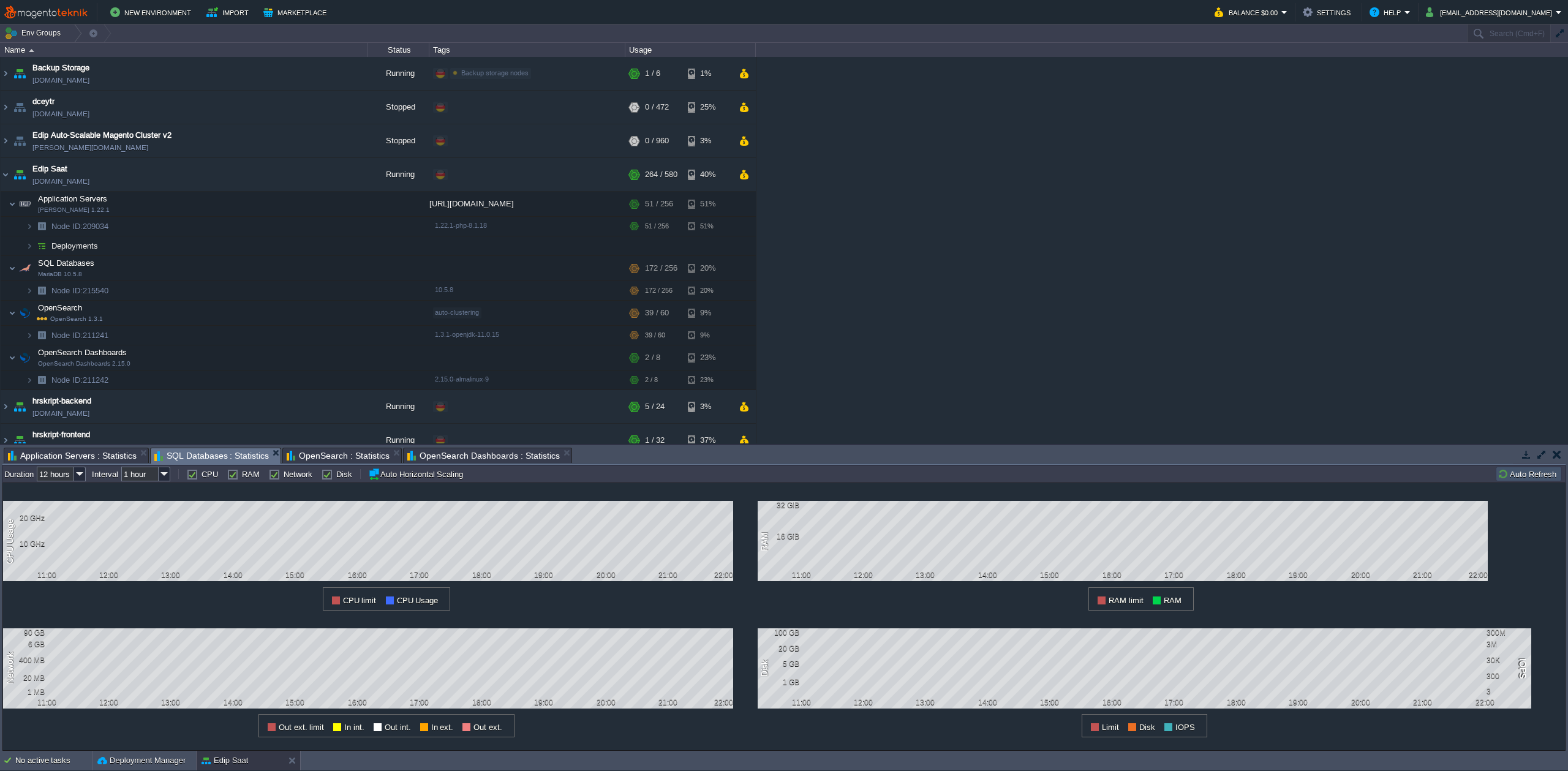
click at [91, 460] on span "Application Servers : Statistics" at bounding box center [72, 455] width 129 height 15
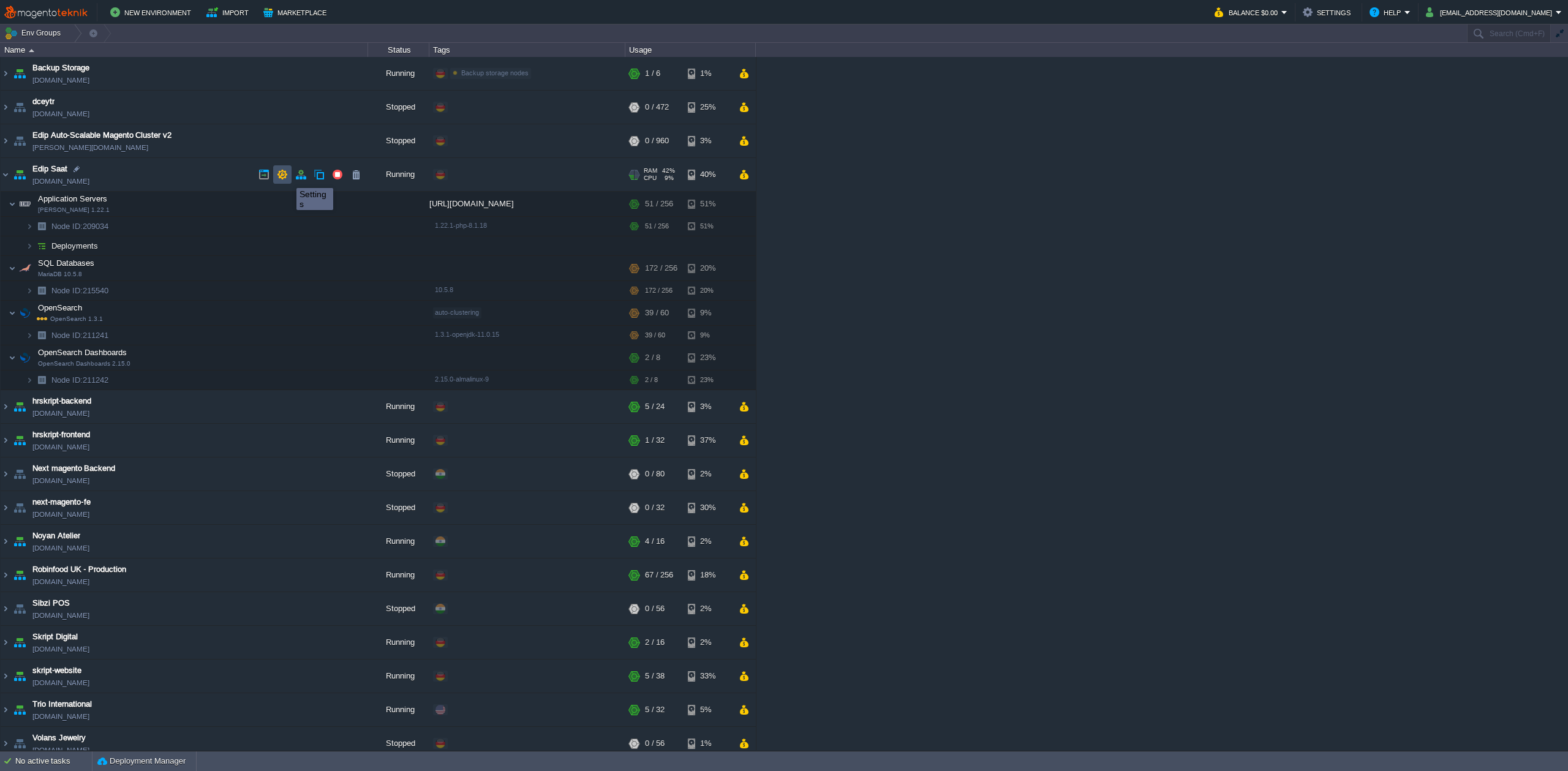
click at [286, 176] on button "button" at bounding box center [283, 175] width 11 height 11
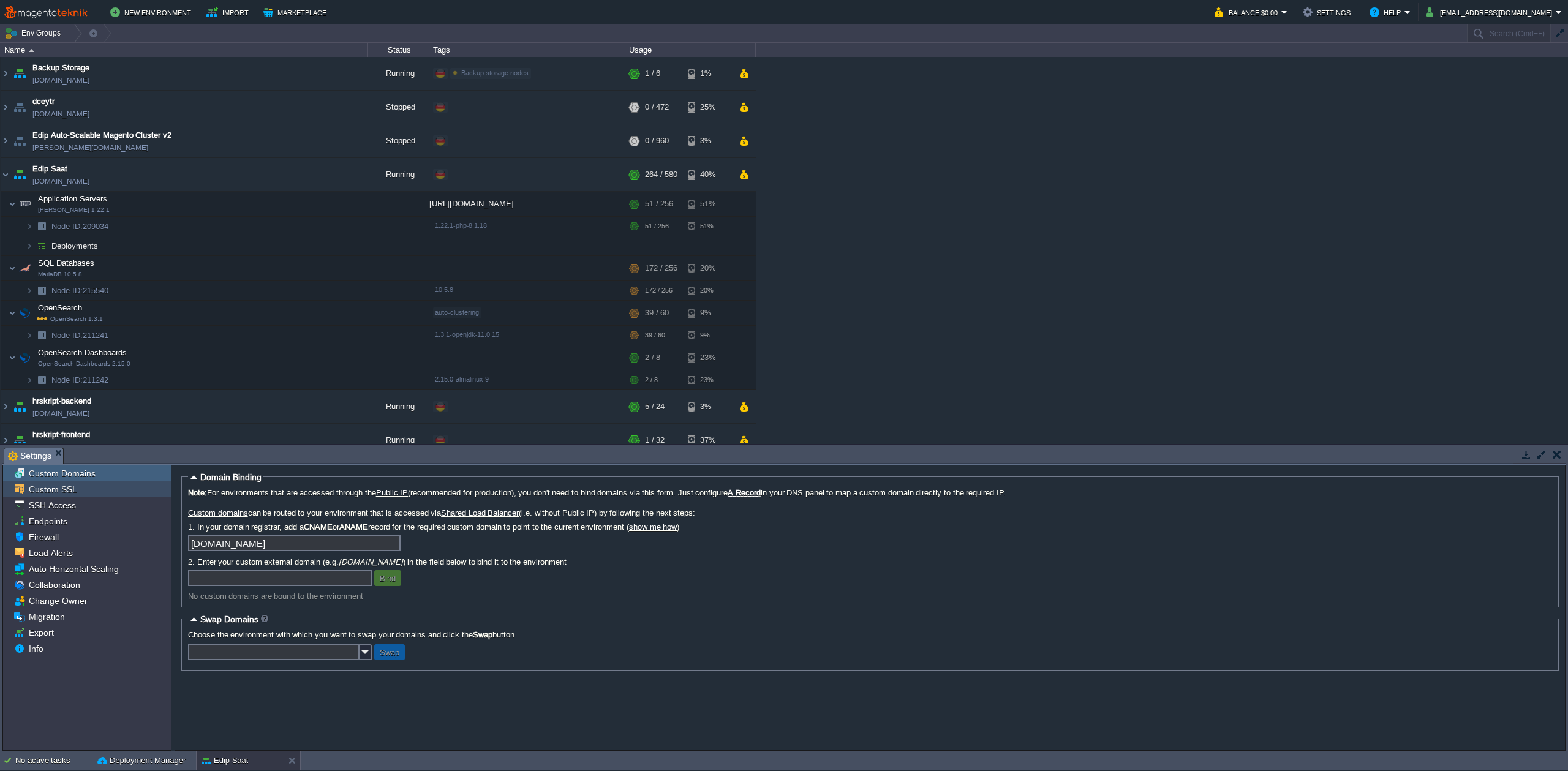
click at [60, 492] on span "Custom SSL" at bounding box center [52, 489] width 53 height 11
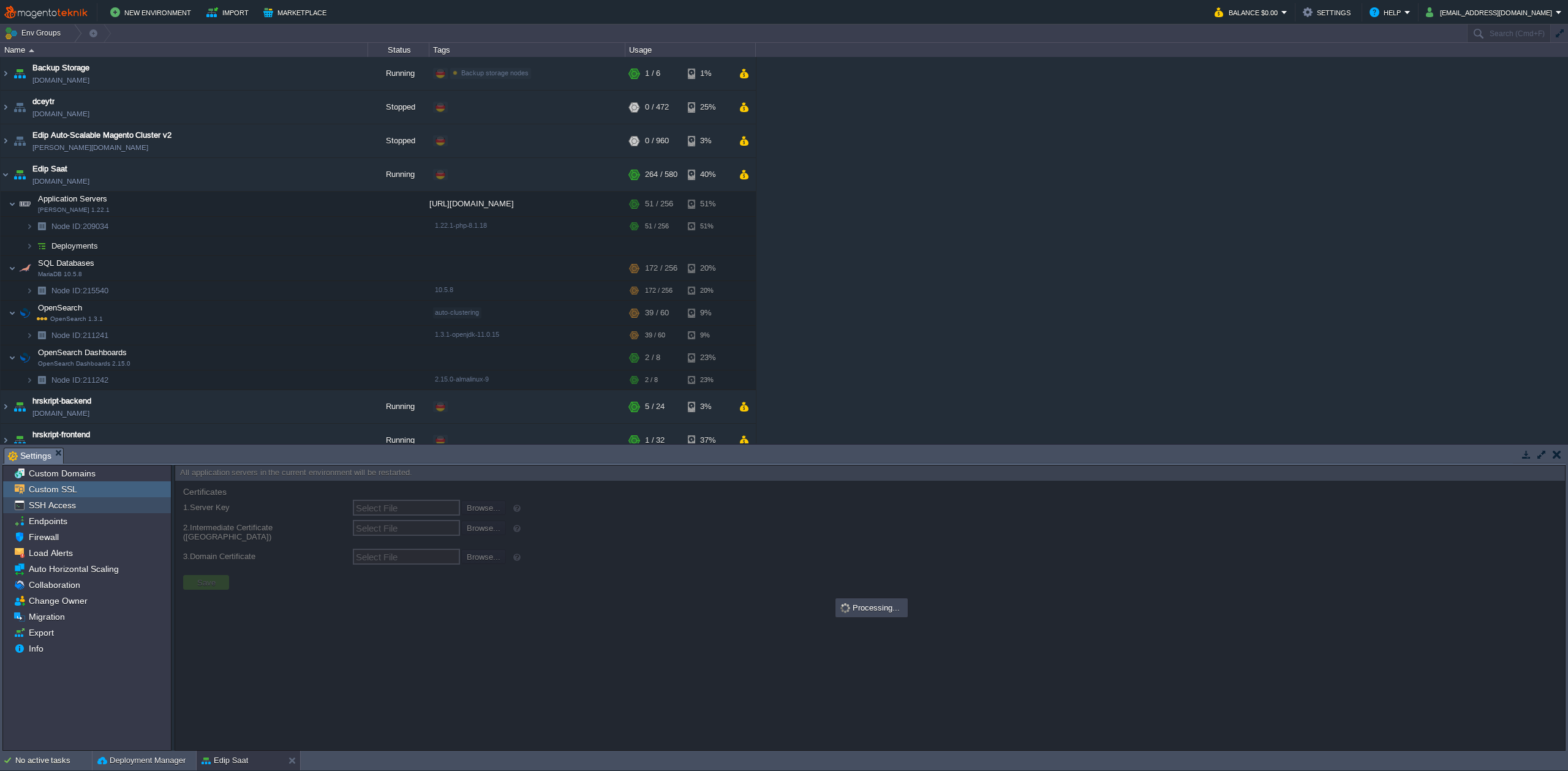
click at [61, 511] on span "SSH Access" at bounding box center [51, 505] width 51 height 11
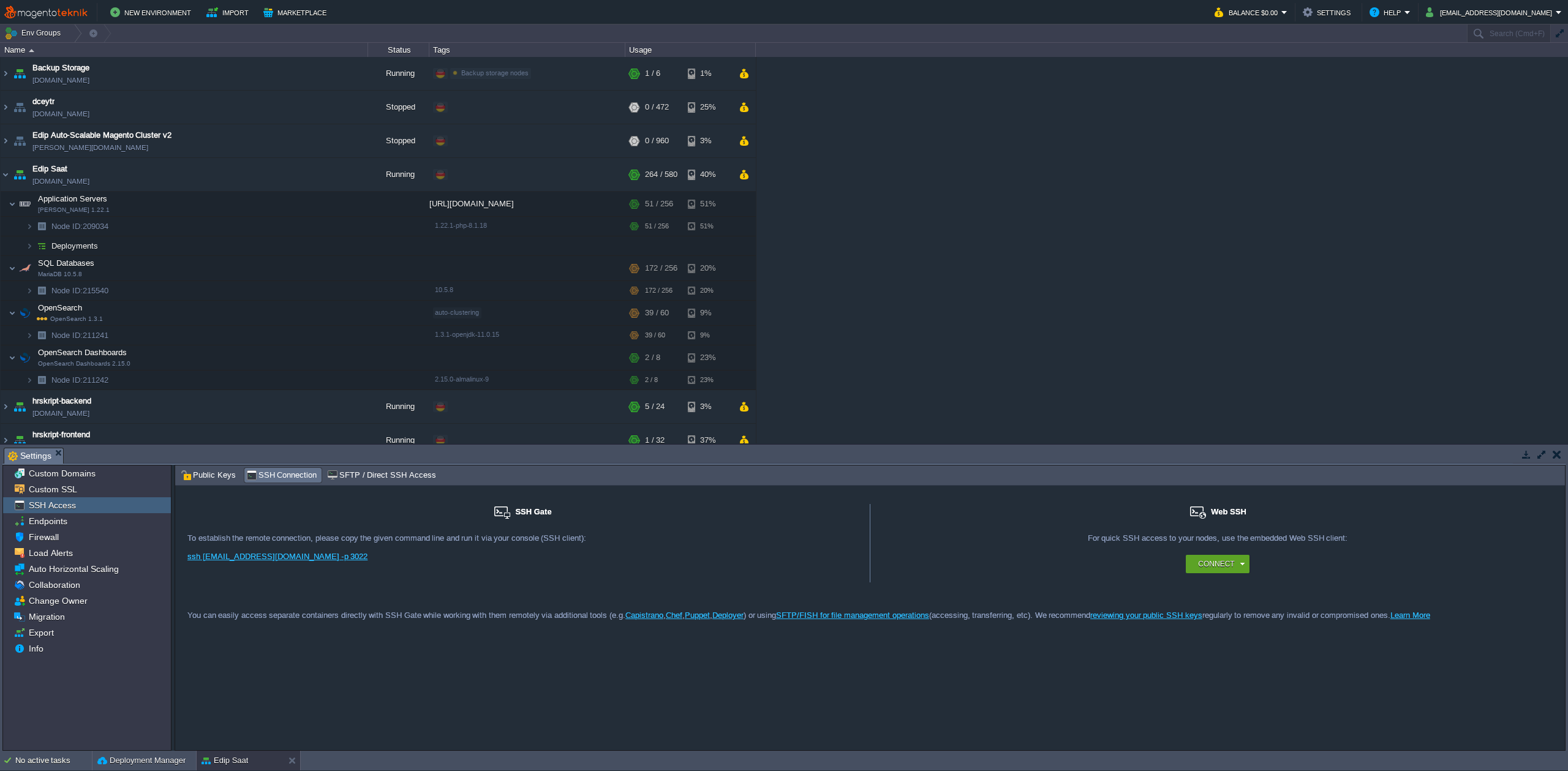
click at [57, 456] on em "Settings" at bounding box center [35, 456] width 55 height 15
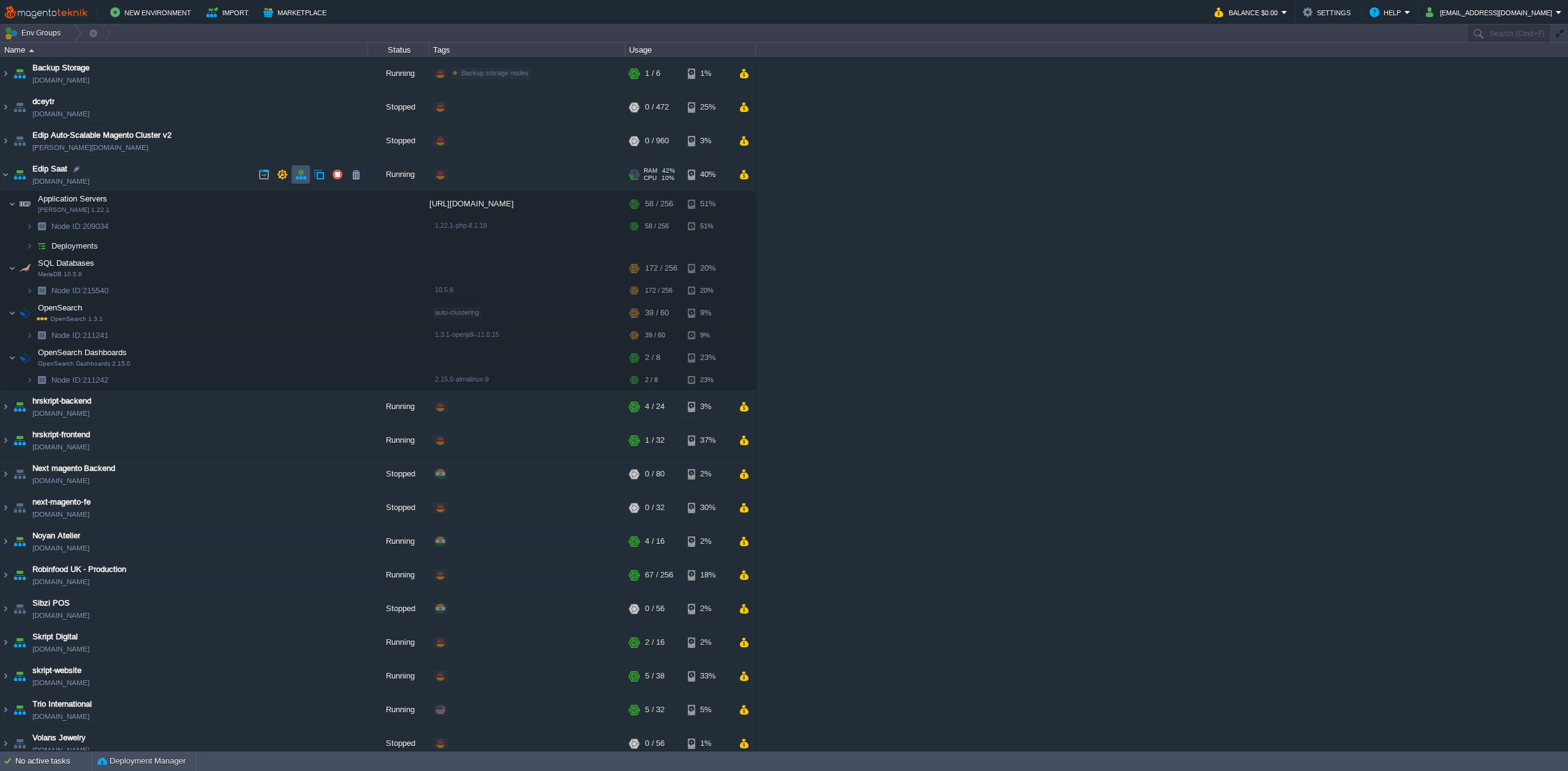
click at [304, 179] on button "button" at bounding box center [301, 175] width 11 height 11
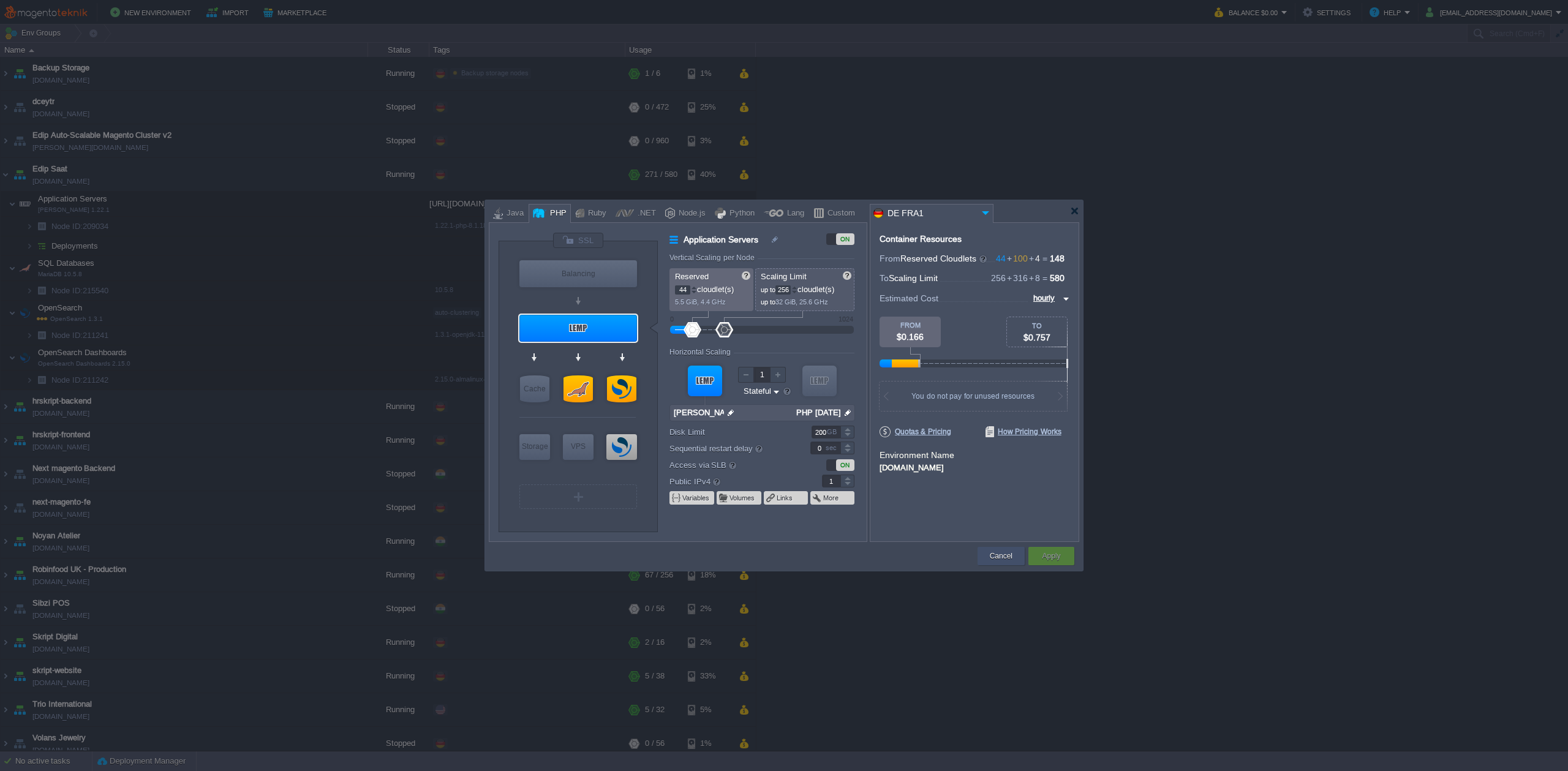
click at [994, 560] on button "Cancel" at bounding box center [1001, 556] width 23 height 12
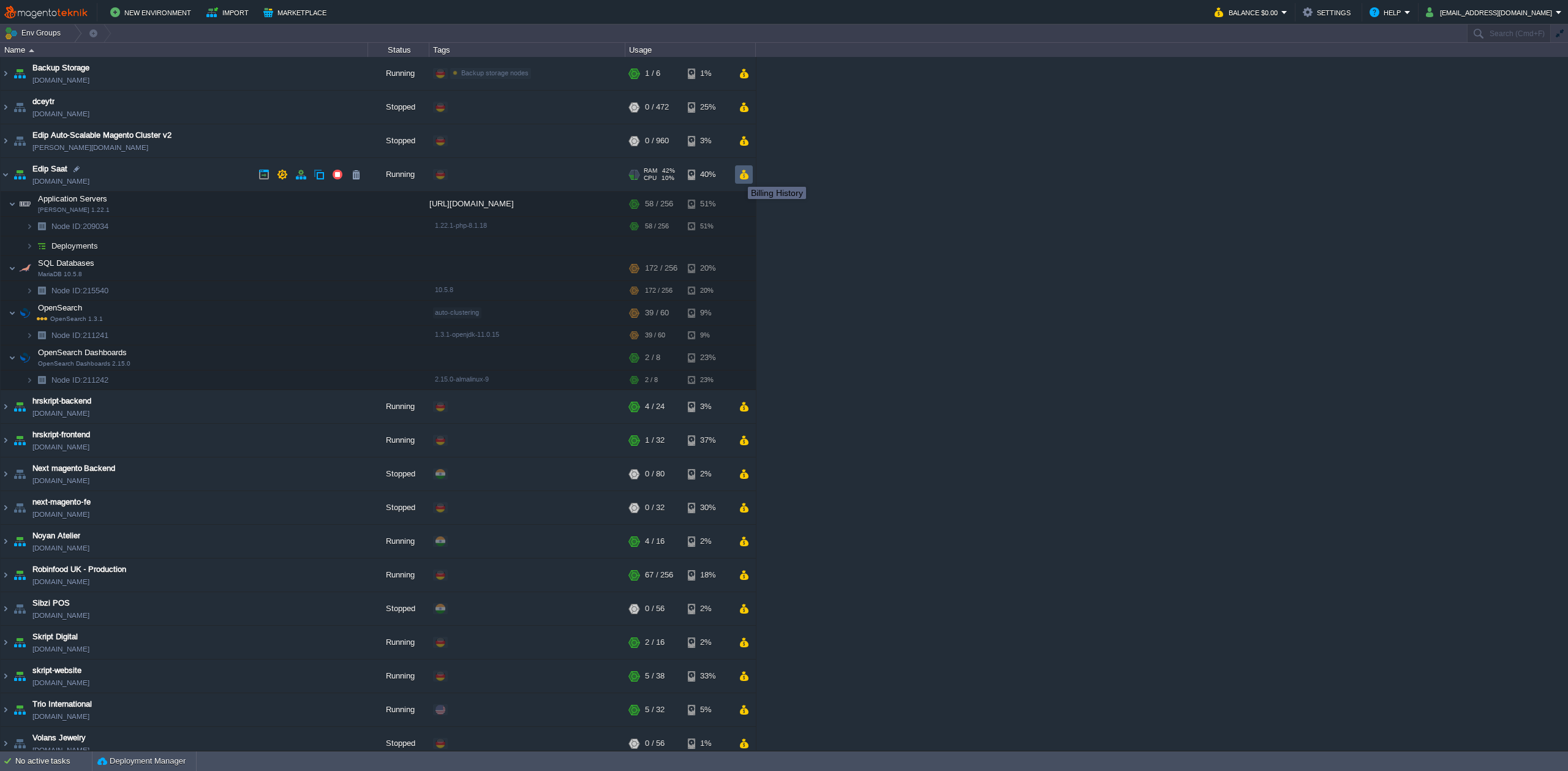
click at [743, 175] on button "button" at bounding box center [745, 175] width 11 height 11
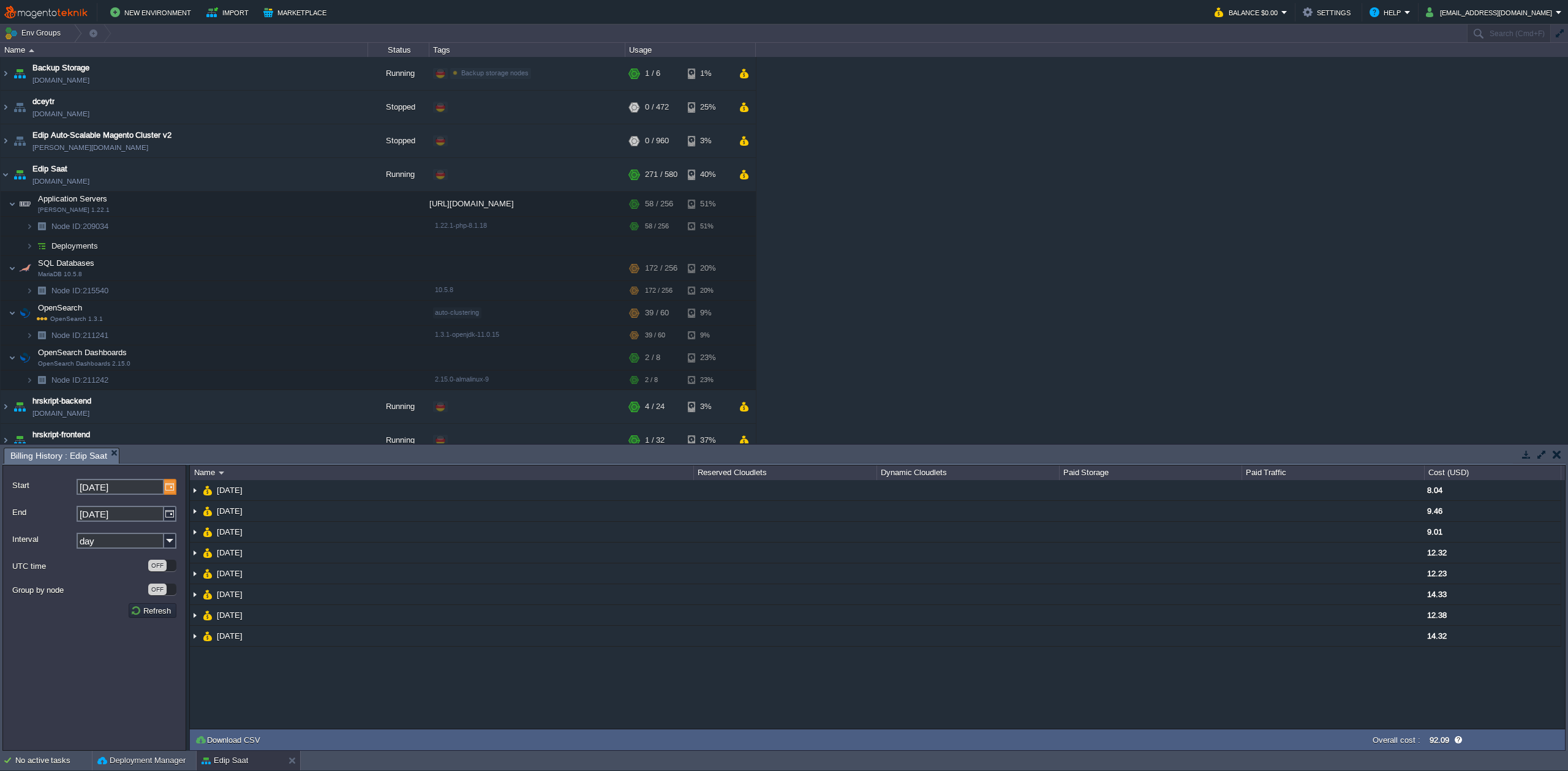
click at [175, 488] on img at bounding box center [170, 486] width 12 height 16
click at [92, 507] on link at bounding box center [86, 505] width 17 height 10
click at [112, 534] on link "1" at bounding box center [106, 531] width 20 height 13
type input "[DATE]"
click at [172, 516] on img at bounding box center [170, 514] width 12 height 16
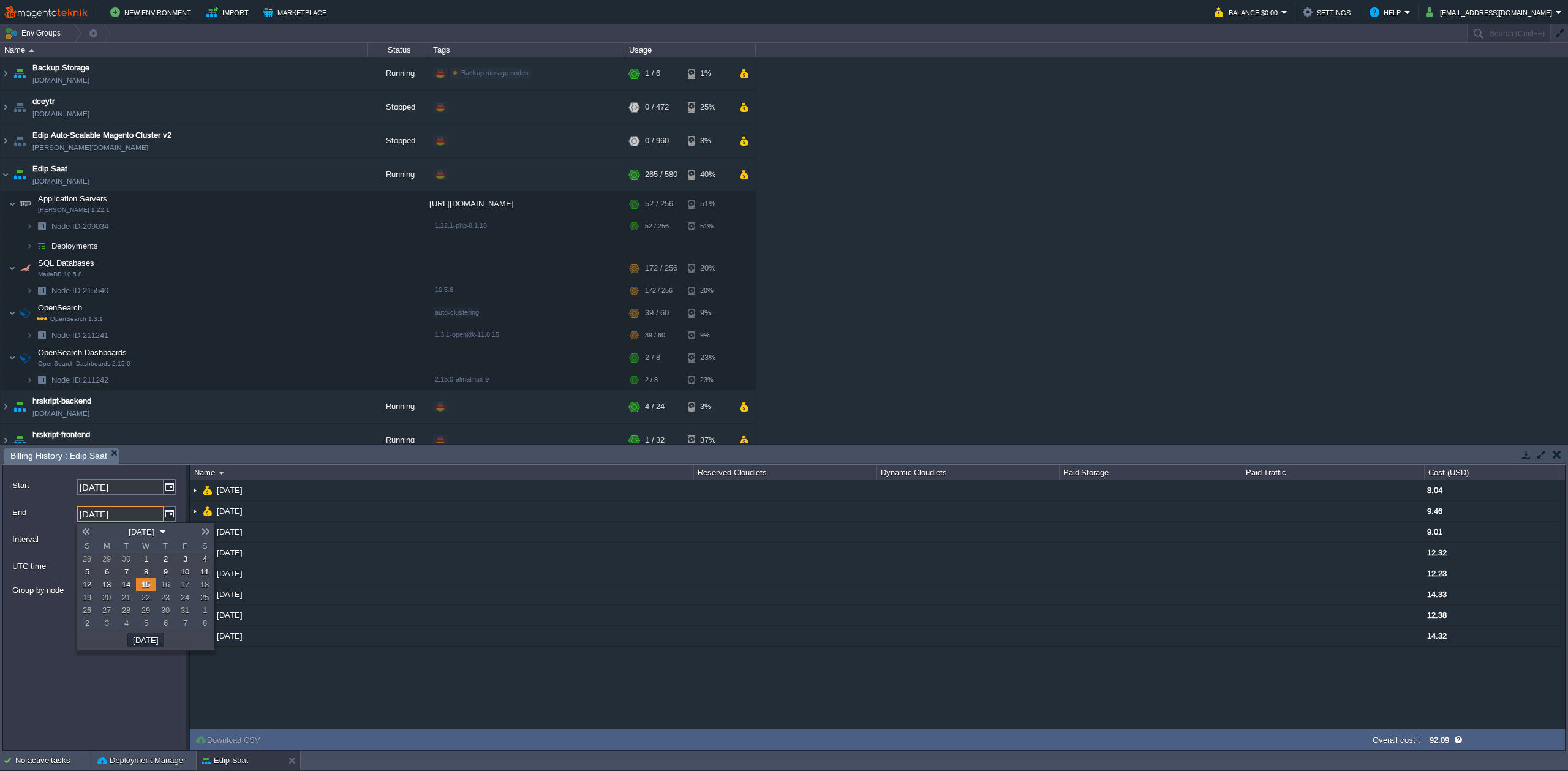
click at [142, 558] on link "1" at bounding box center [146, 558] width 20 height 13
type input "[DATE]"
click at [165, 544] on img at bounding box center [170, 541] width 12 height 16
click at [104, 605] on div "month" at bounding box center [126, 609] width 97 height 17
type input "month"
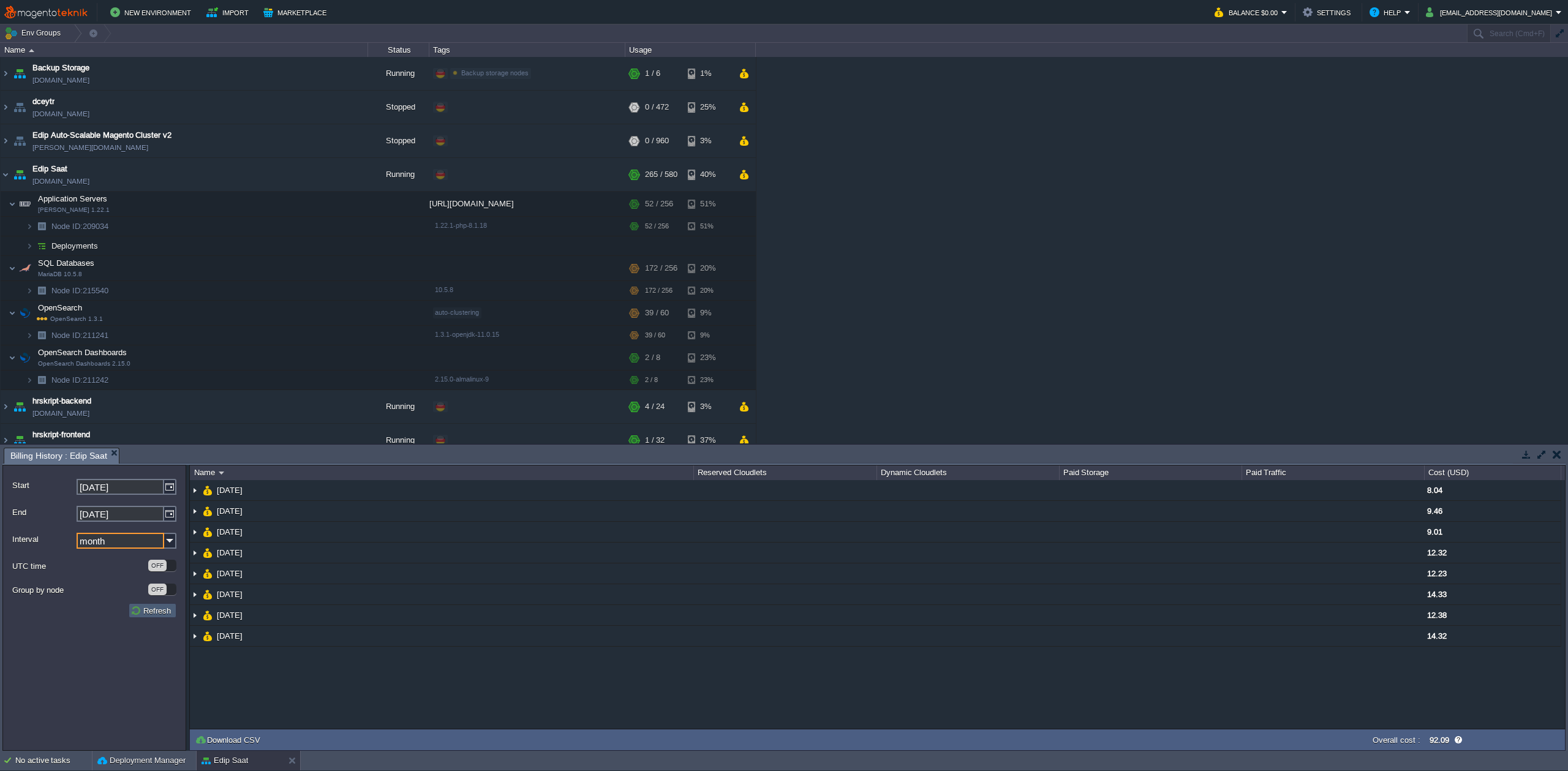
click at [150, 608] on button "Refresh" at bounding box center [152, 610] width 44 height 11
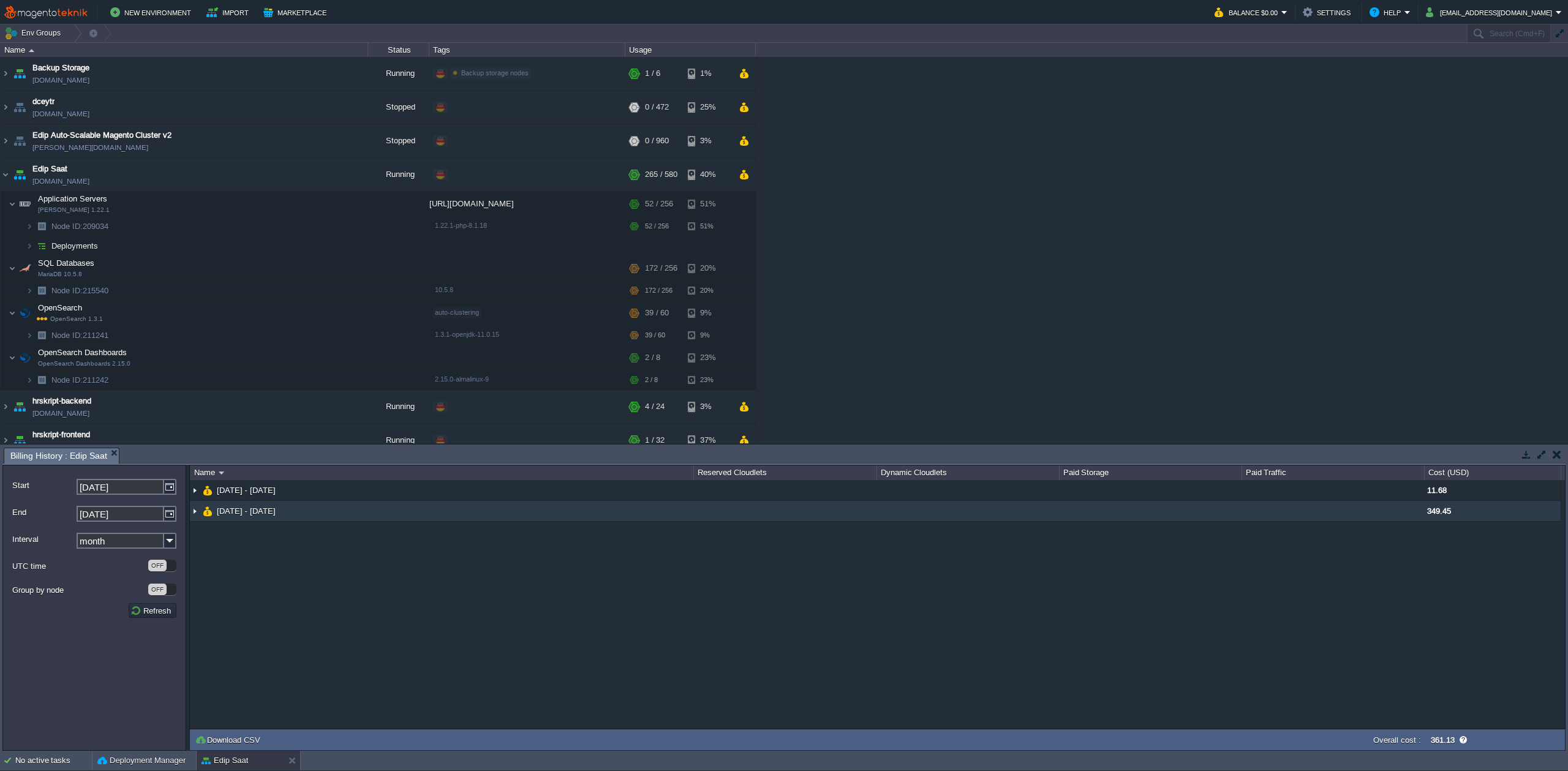
click at [277, 507] on span "[DATE] - [DATE]" at bounding box center [247, 511] width 62 height 11
click at [277, 509] on span "[DATE] - [DATE]" at bounding box center [247, 511] width 62 height 11
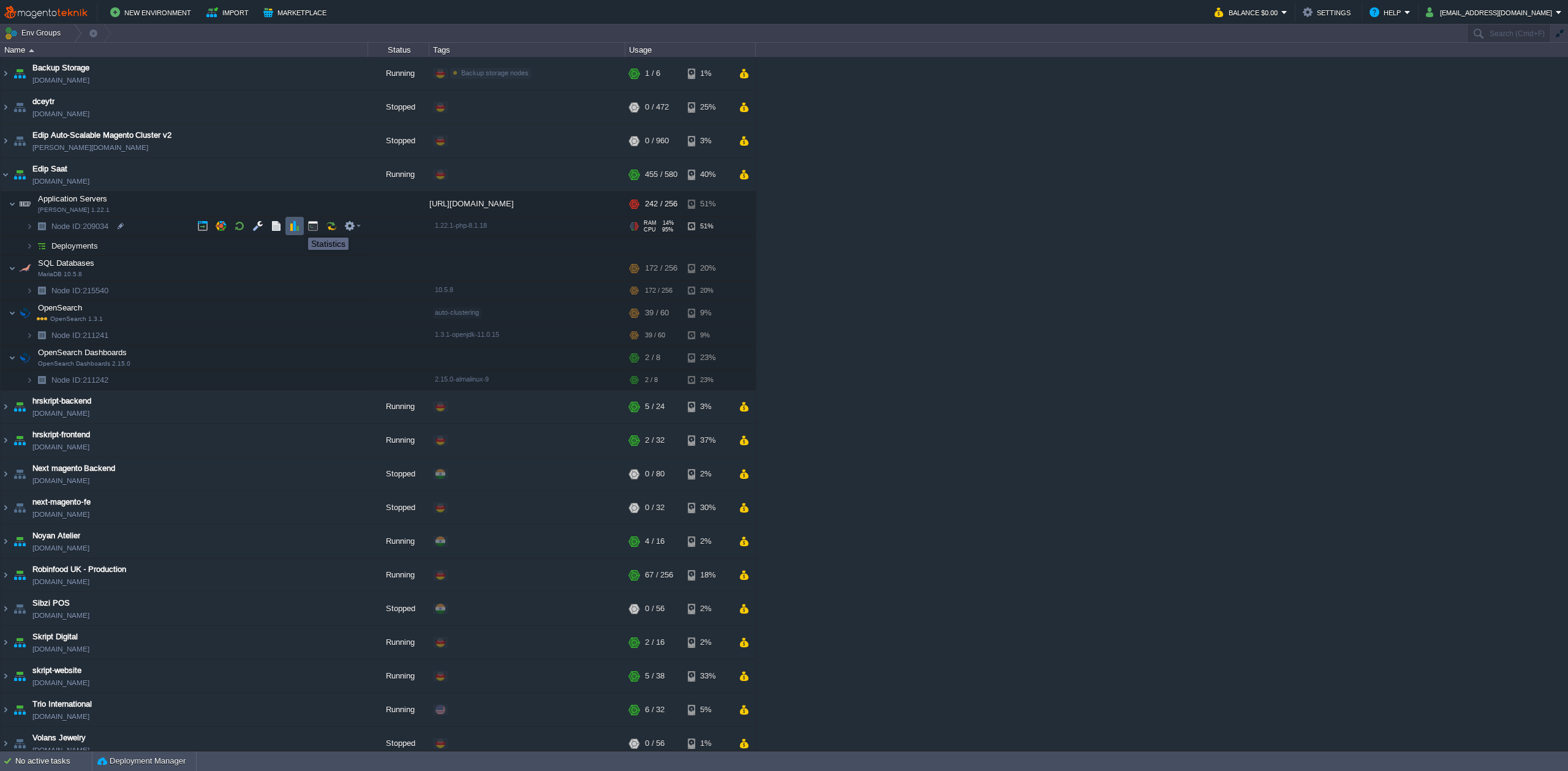
click at [299, 227] on button "button" at bounding box center [295, 226] width 11 height 11
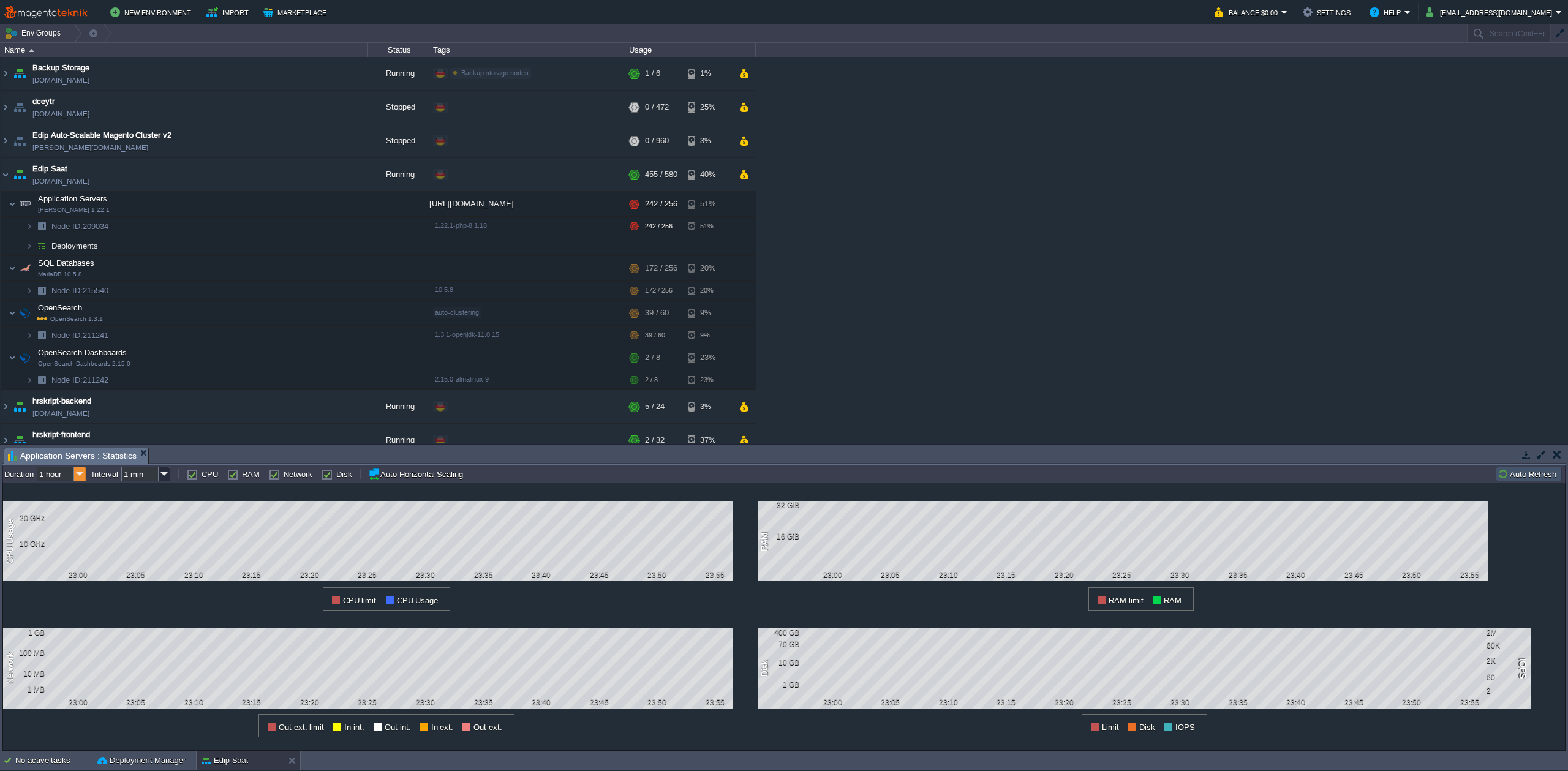
click at [75, 477] on img at bounding box center [80, 473] width 11 height 15
click at [50, 521] on div "12 hours" at bounding box center [61, 521] width 47 height 15
type input "12 hours"
type input "1 hour"
click at [652, 205] on span "CPU" at bounding box center [650, 207] width 13 height 8
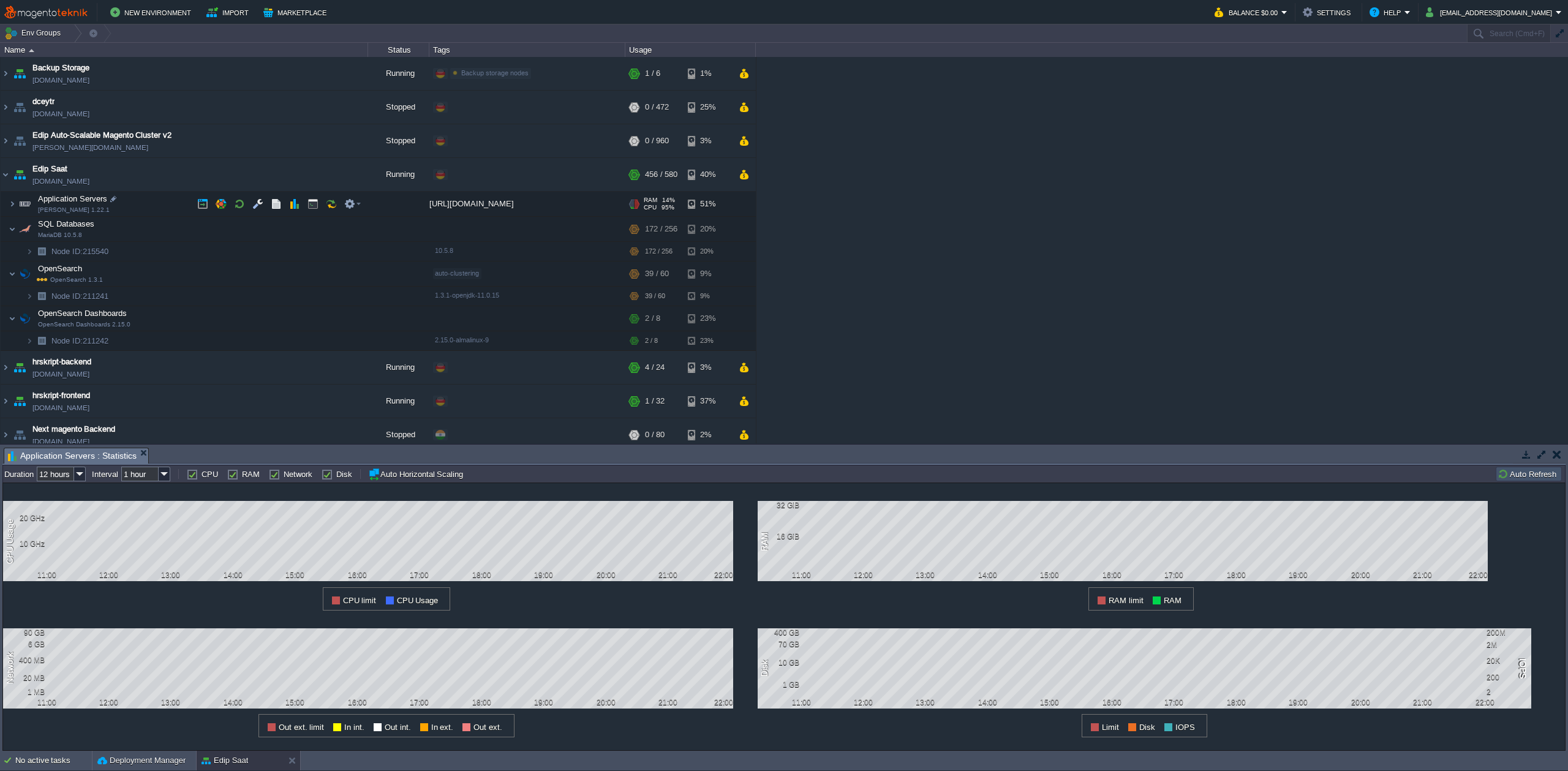
click at [652, 205] on span "CPU" at bounding box center [650, 207] width 13 height 8
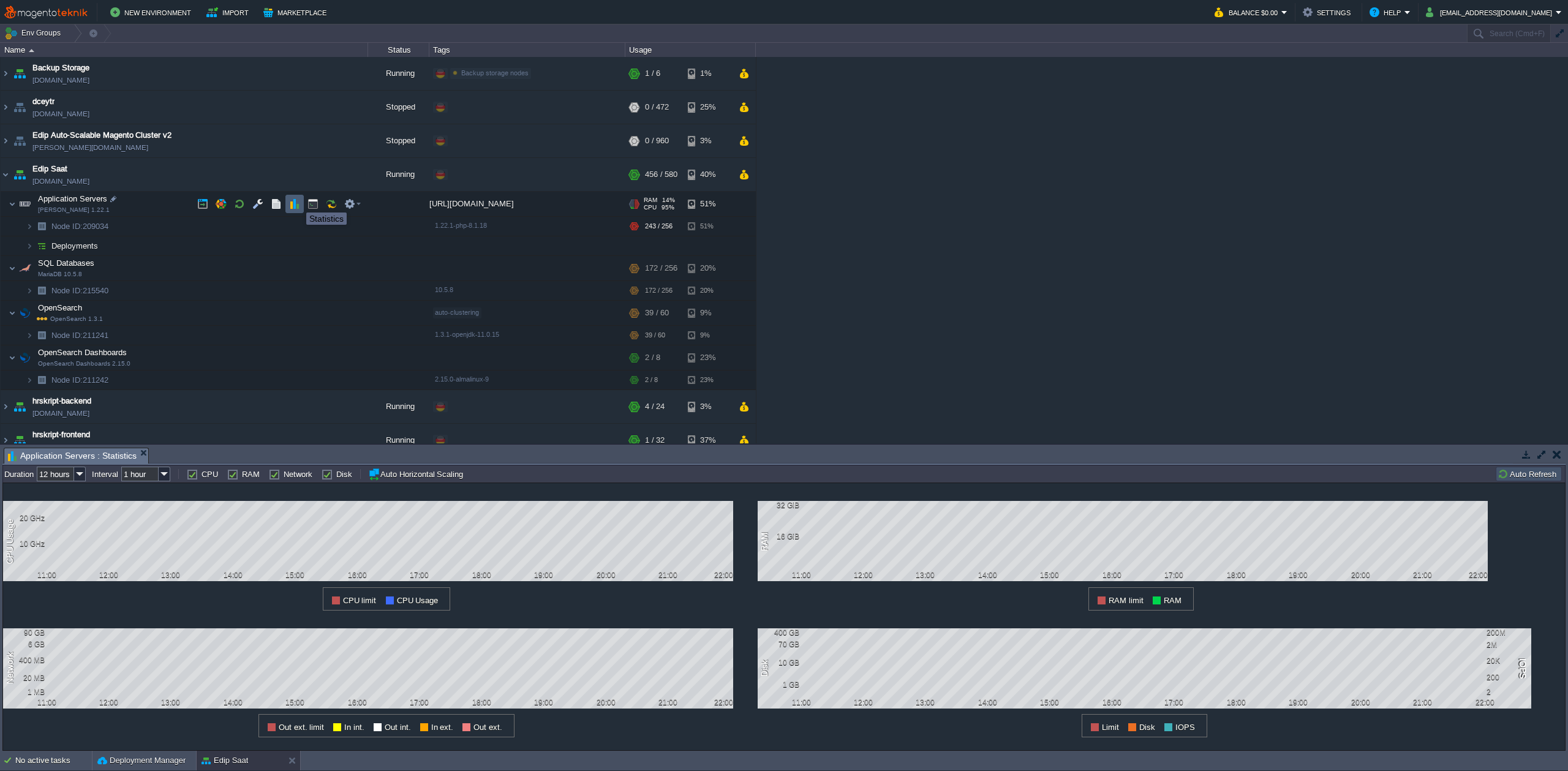
click at [297, 201] on button "button" at bounding box center [295, 204] width 11 height 11
click at [300, 204] on button "button" at bounding box center [295, 204] width 11 height 11
click at [294, 202] on button "button" at bounding box center [295, 204] width 11 height 11
click at [294, 210] on td at bounding box center [295, 204] width 18 height 18
